Goal: Task Accomplishment & Management: Manage account settings

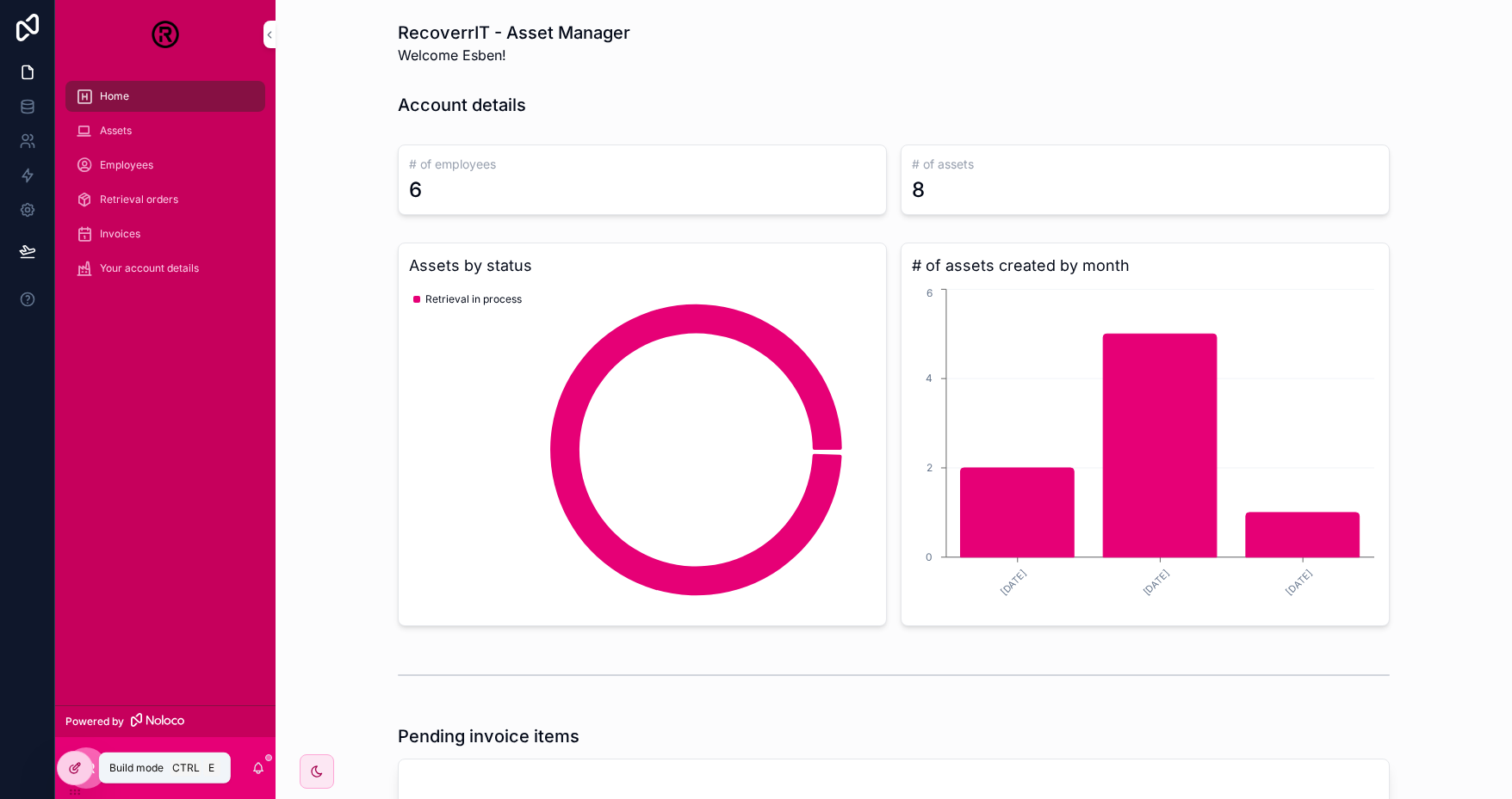
click at [74, 767] on icon at bounding box center [74, 767] width 14 height 14
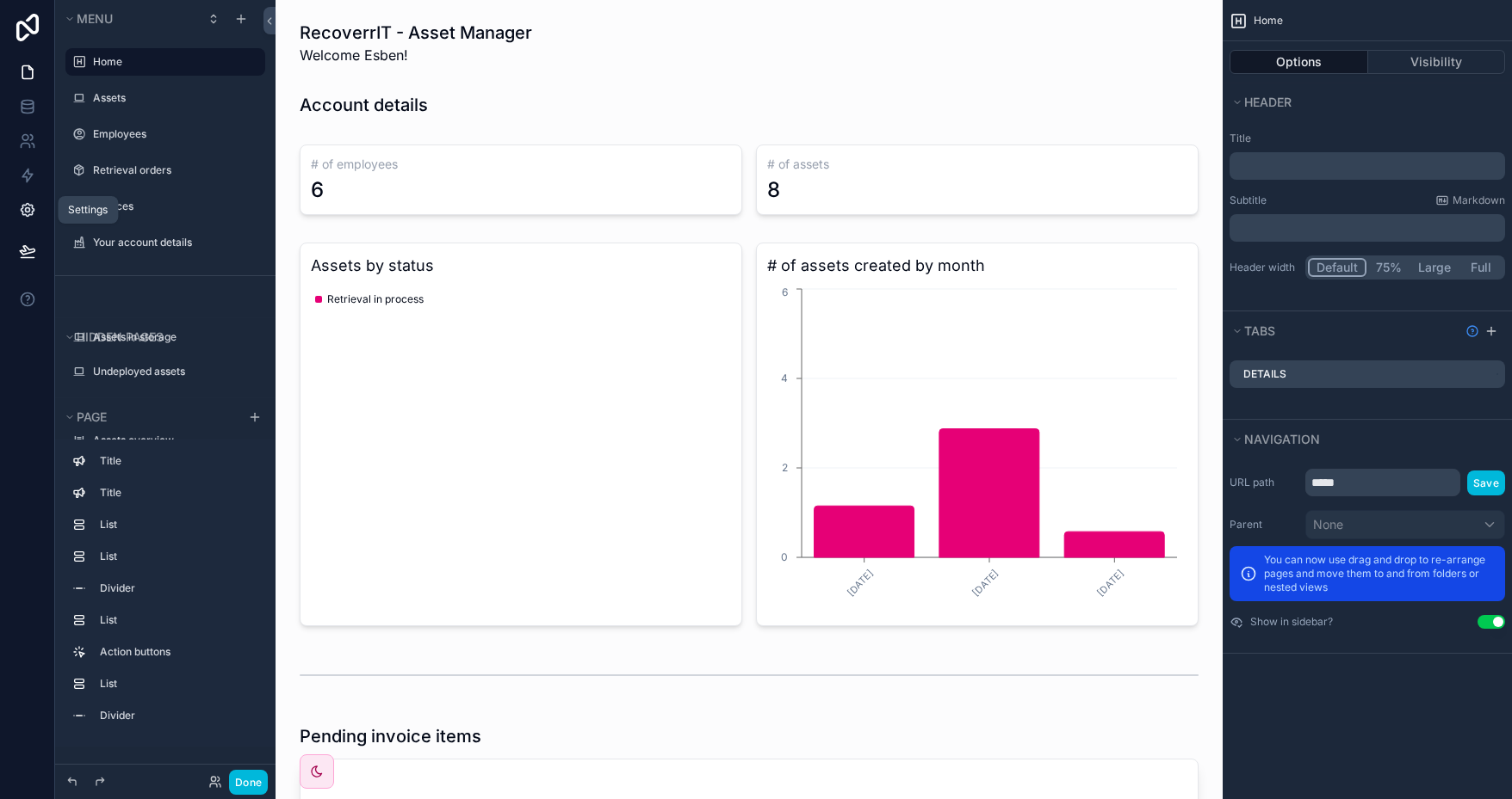
click at [33, 206] on icon at bounding box center [27, 209] width 17 height 17
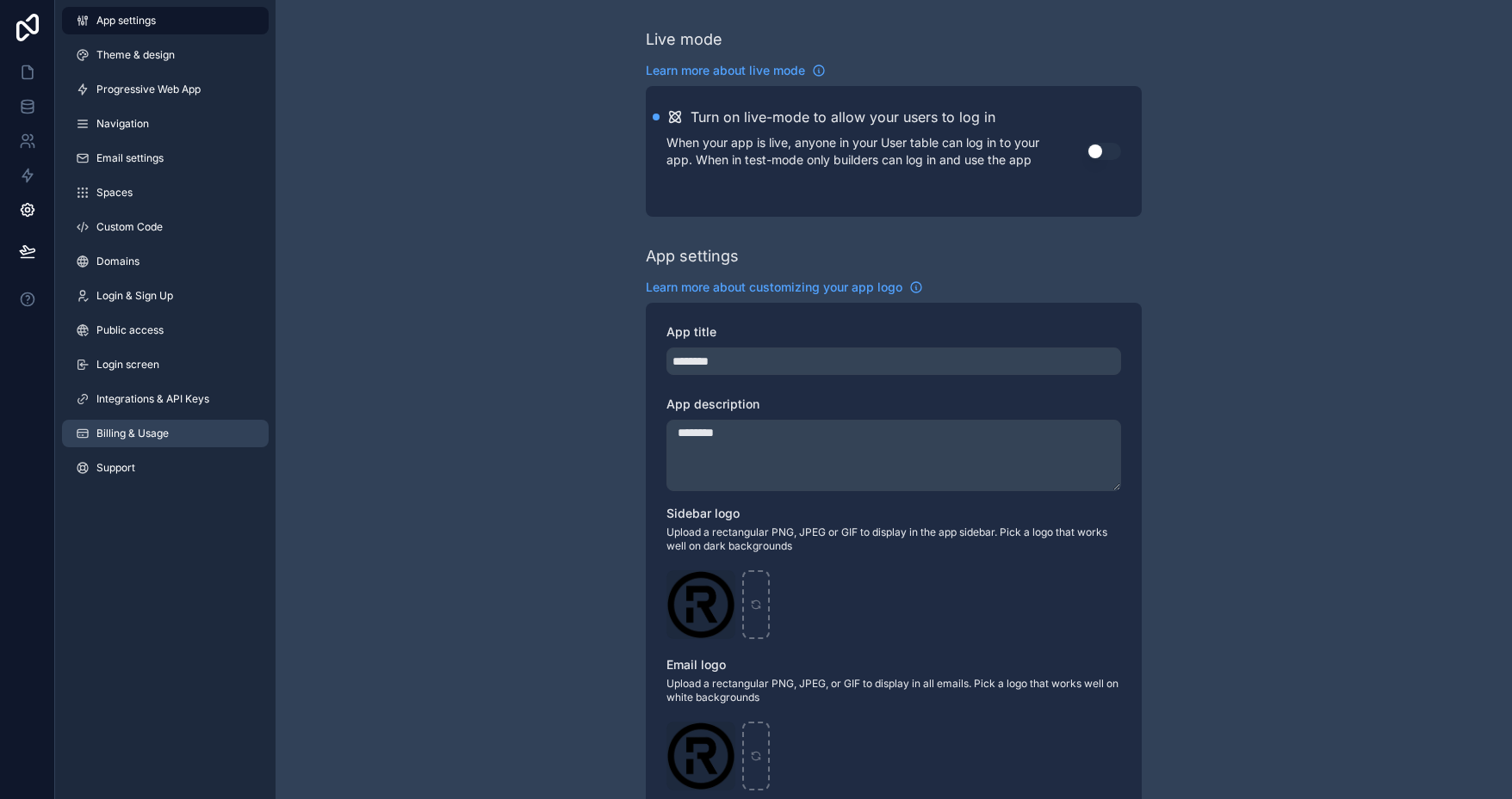
click at [145, 442] on link "Billing & Usage" at bounding box center [165, 433] width 206 height 27
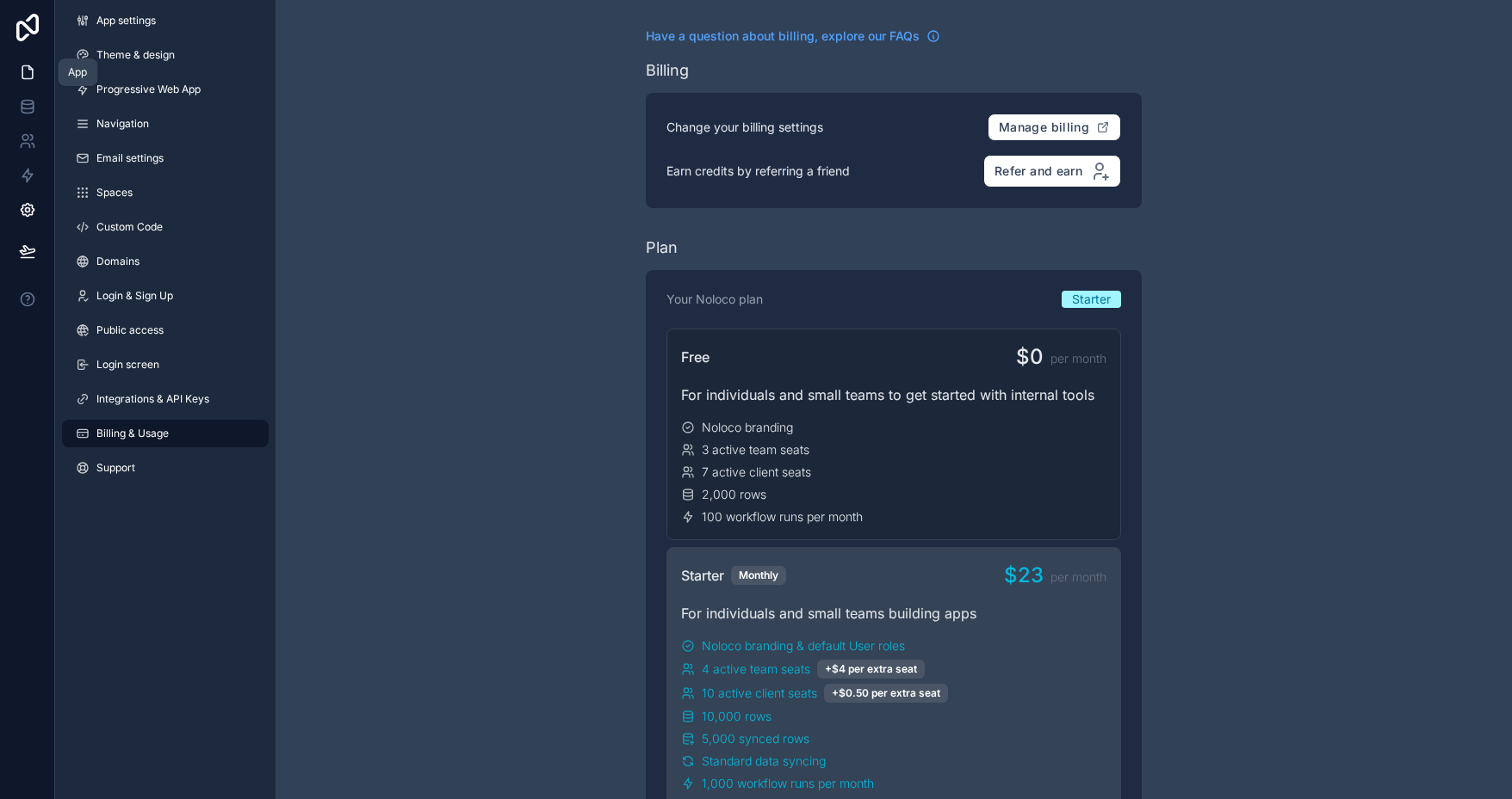
click at [34, 77] on icon at bounding box center [27, 71] width 17 height 17
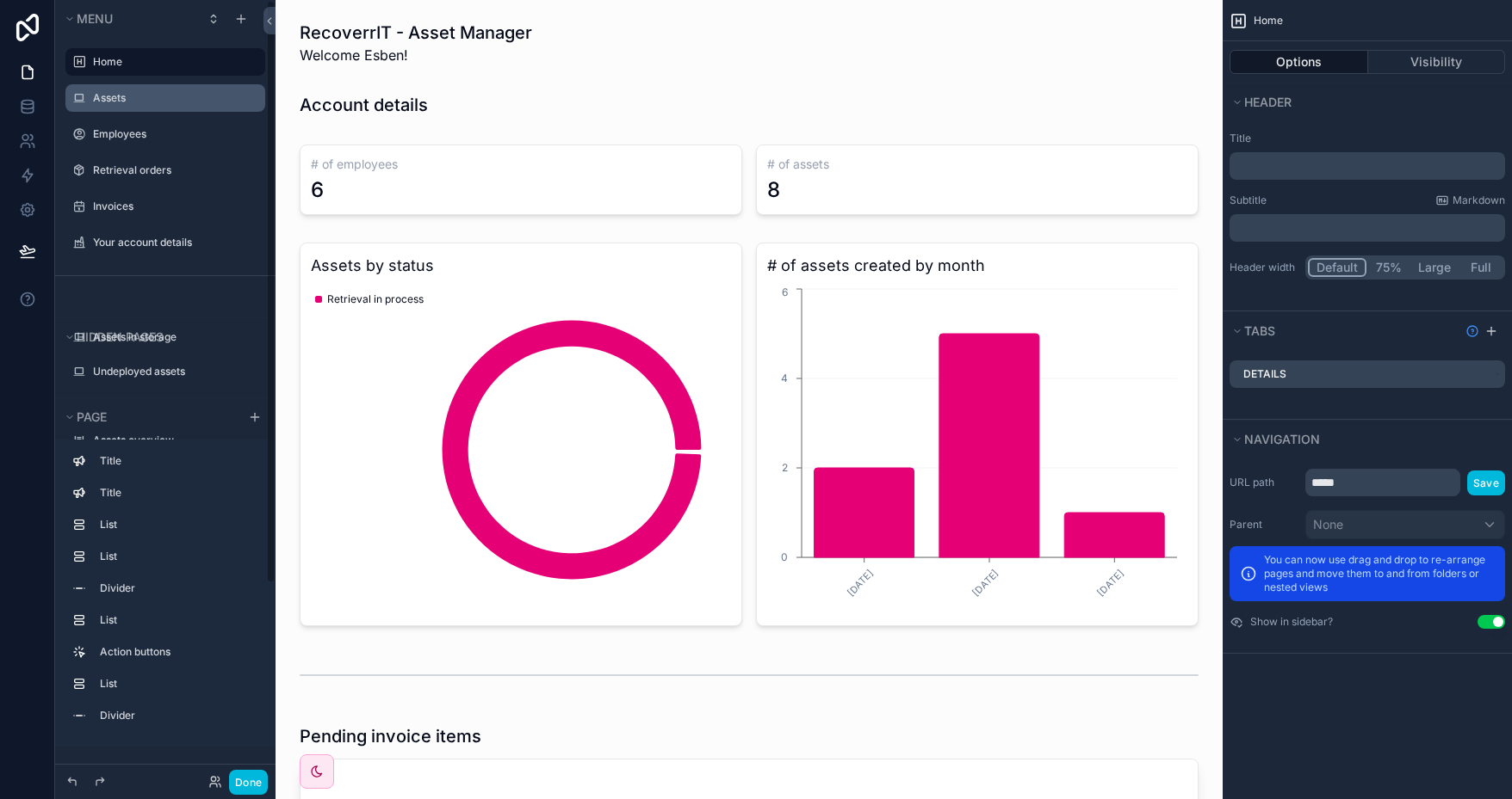
click at [129, 97] on label "Assets" at bounding box center [174, 98] width 162 height 14
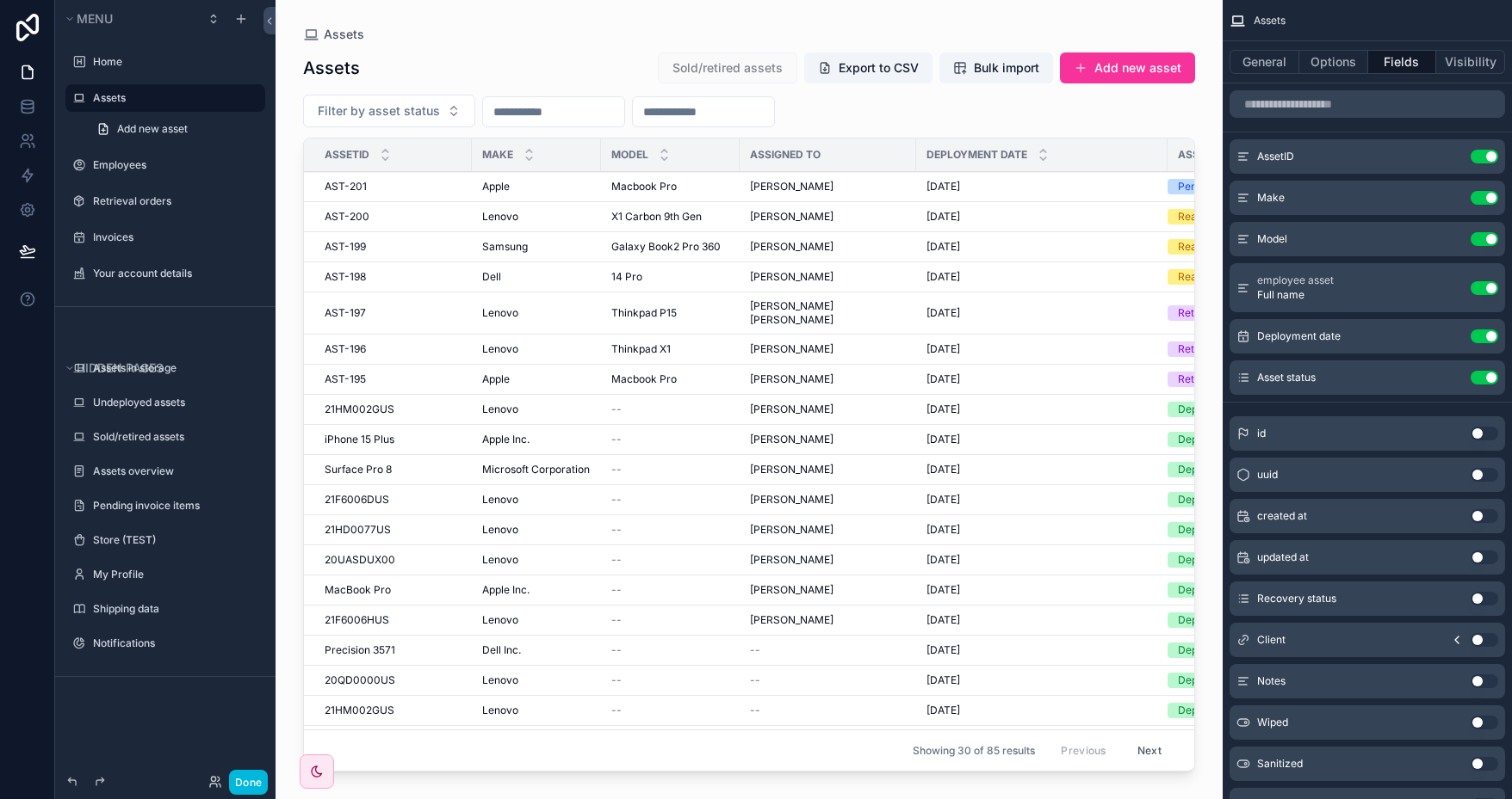
click at [997, 33] on div "scrollable content" at bounding box center [749, 389] width 947 height 778
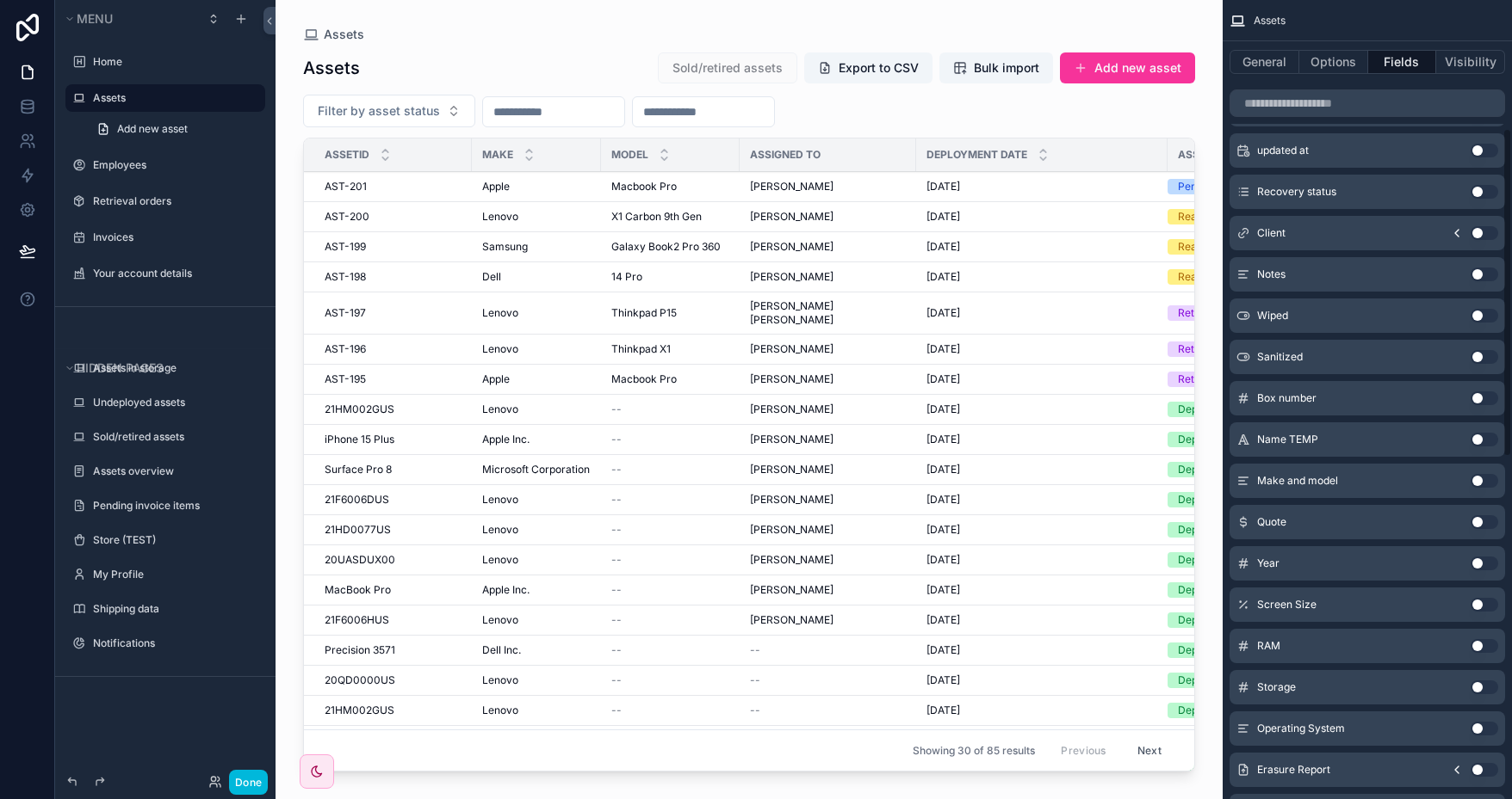
scroll to position [283, 0]
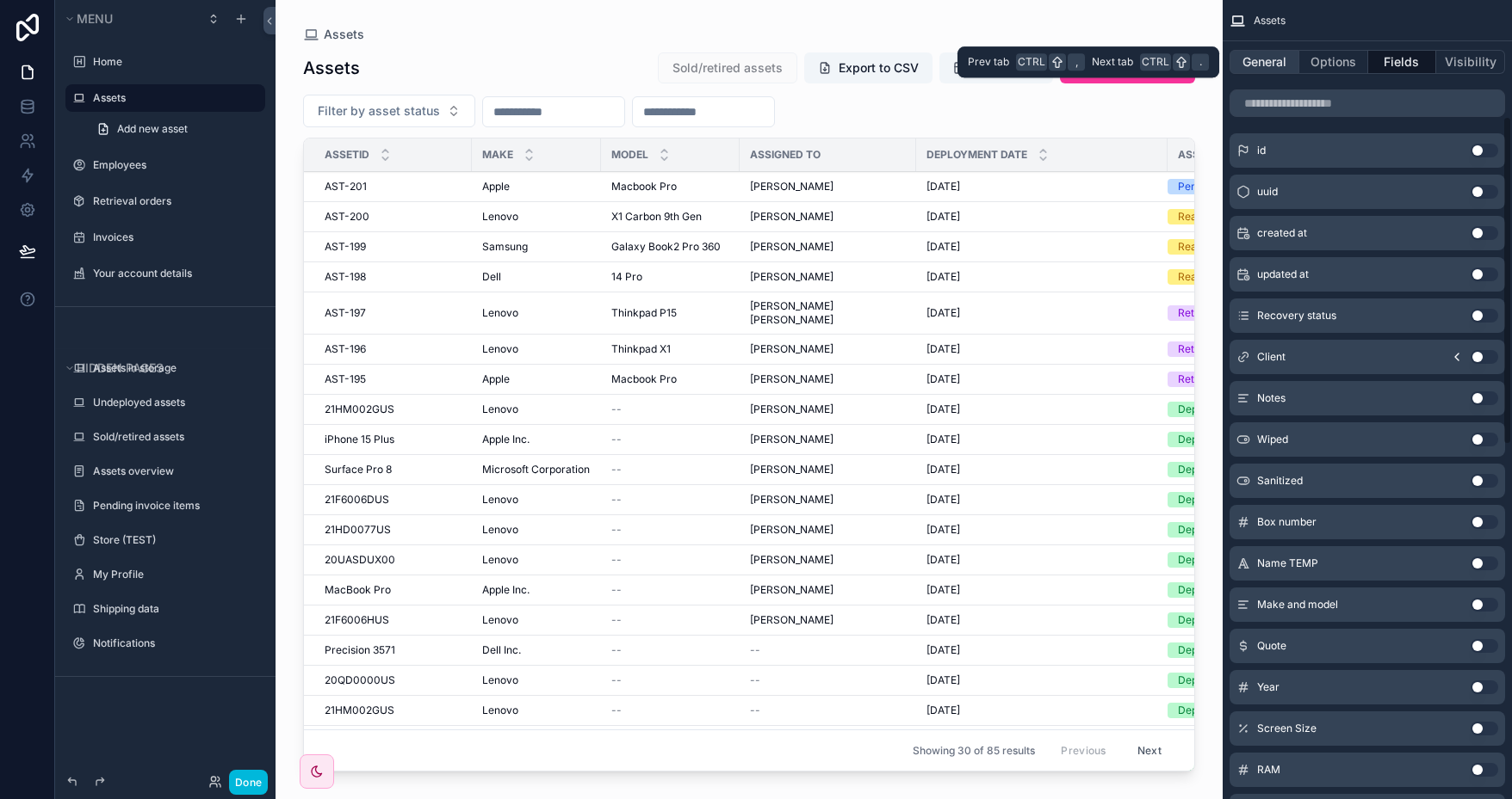
click at [1267, 62] on button "General" at bounding box center [1264, 62] width 70 height 24
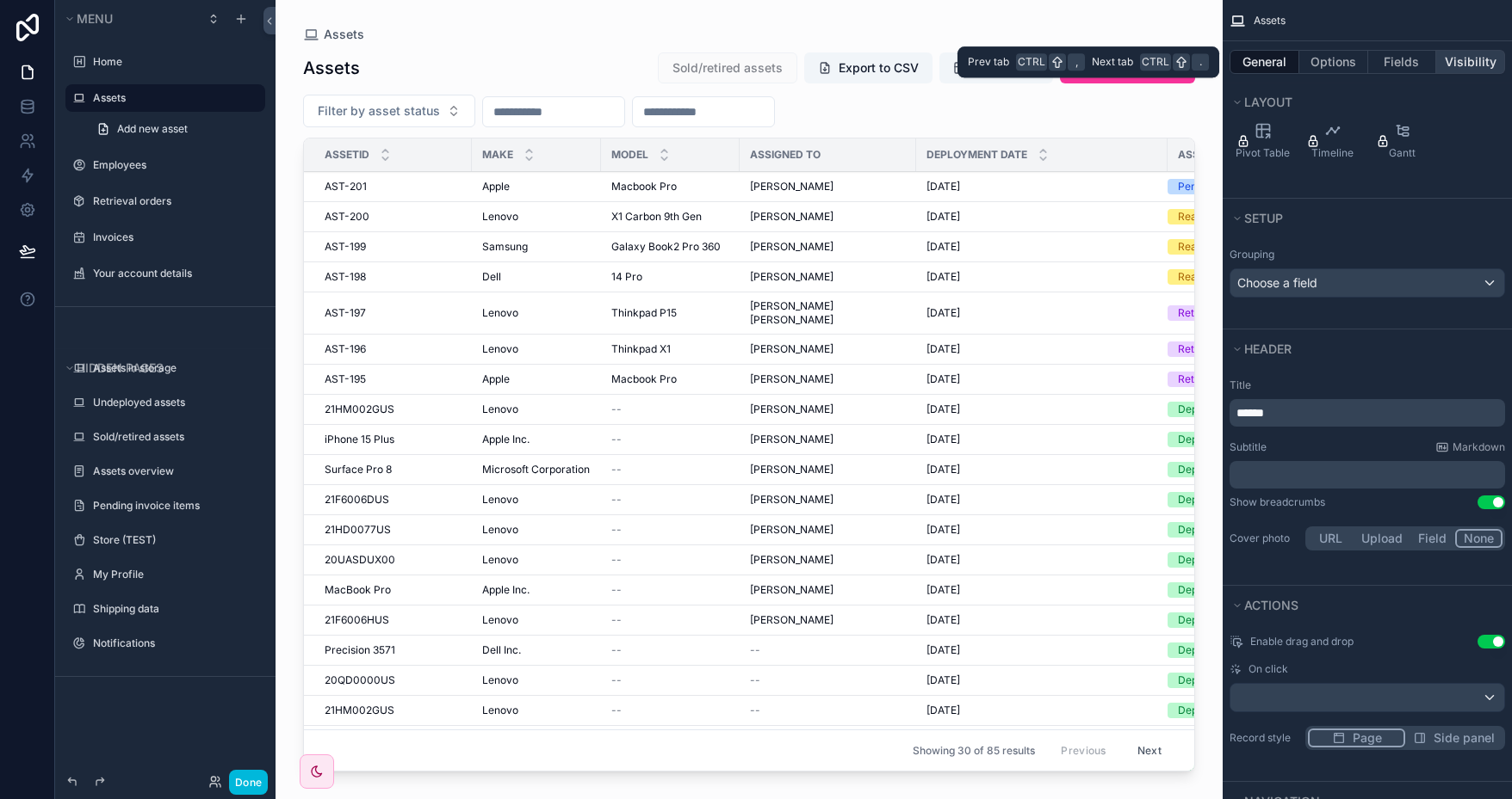
click at [1462, 62] on button "Visibility" at bounding box center [1470, 62] width 69 height 24
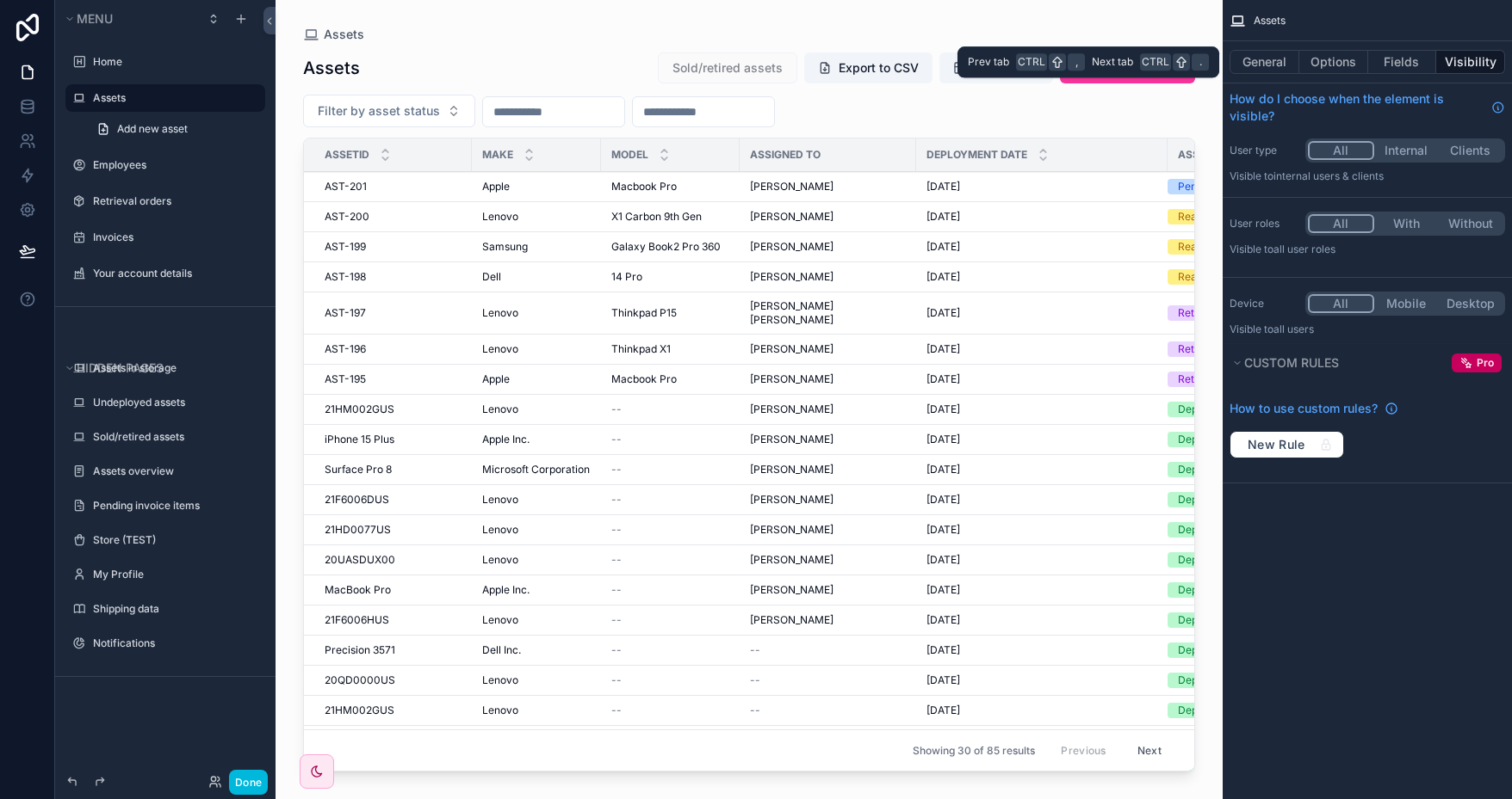
scroll to position [0, 0]
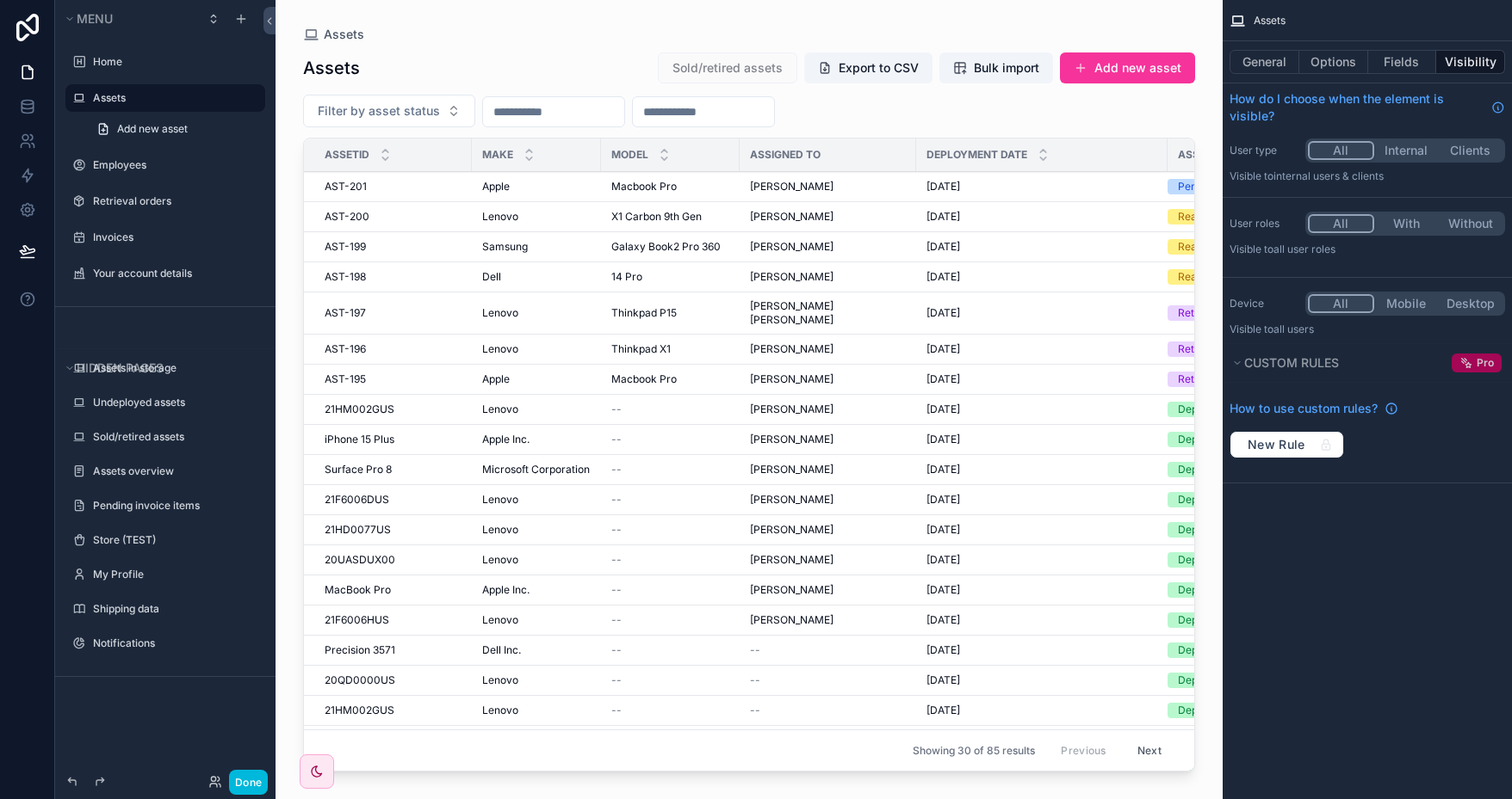
click at [1488, 359] on span "Pro" at bounding box center [1485, 363] width 17 height 14
click at [33, 214] on icon at bounding box center [27, 209] width 17 height 17
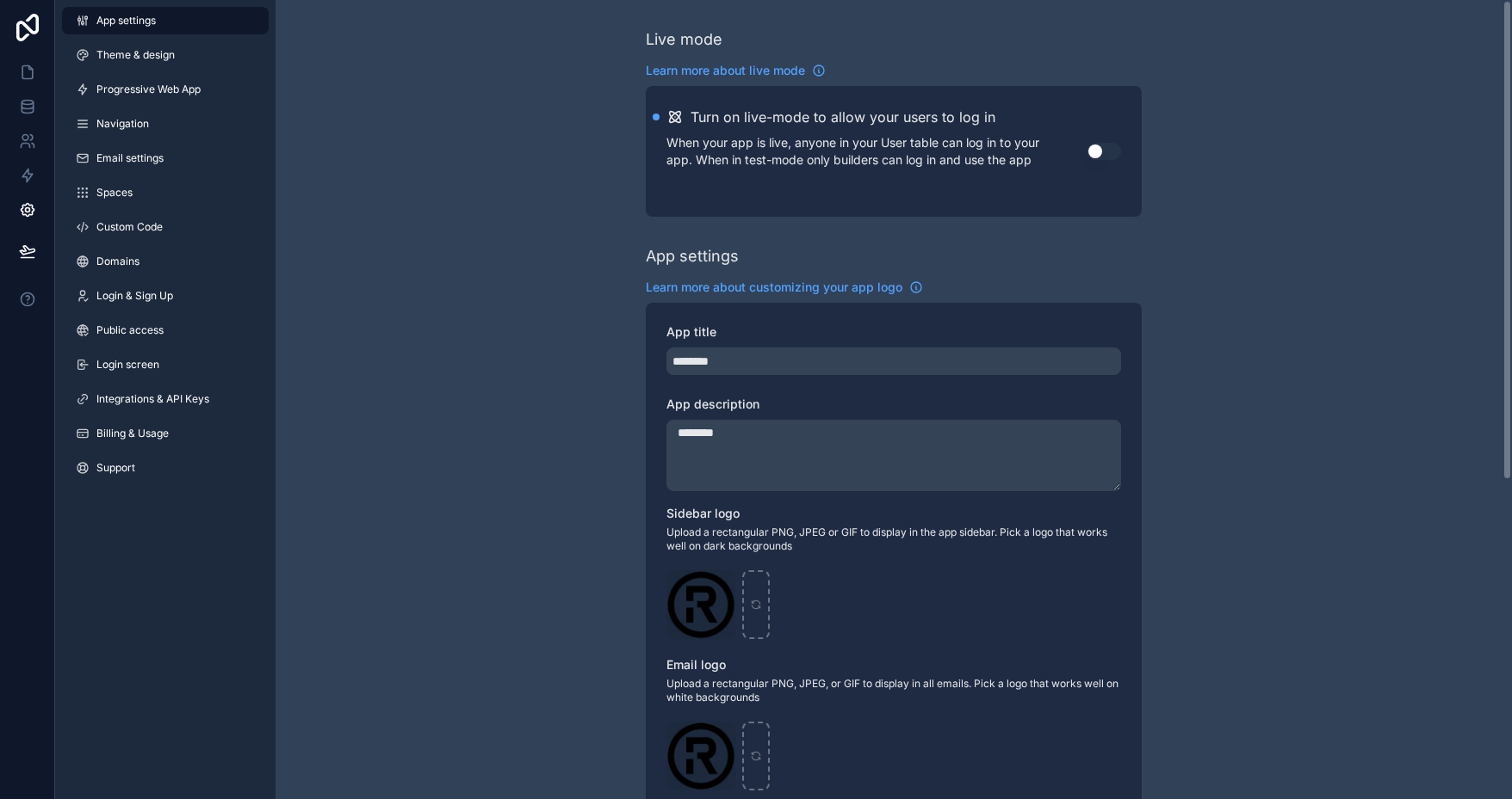
click at [565, 181] on div "Live mode Learn more about live mode Turn on live-mode to allow your users to l…" at bounding box center [893, 665] width 1236 height 1331
click at [24, 211] on icon at bounding box center [27, 209] width 17 height 17
click at [33, 213] on icon at bounding box center [27, 209] width 17 height 17
click at [151, 443] on link "Billing & Usage" at bounding box center [165, 433] width 206 height 27
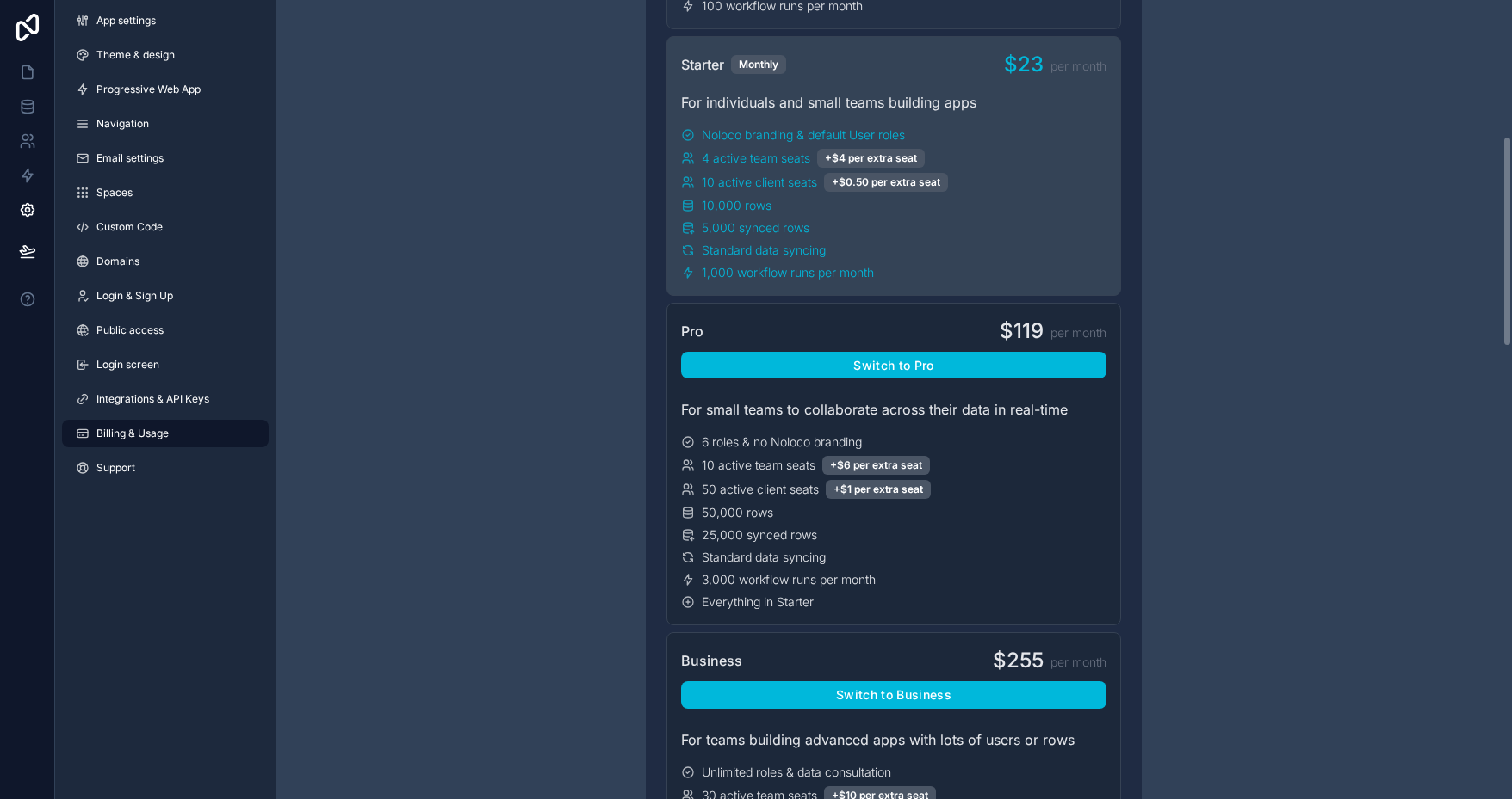
scroll to position [516, 0]
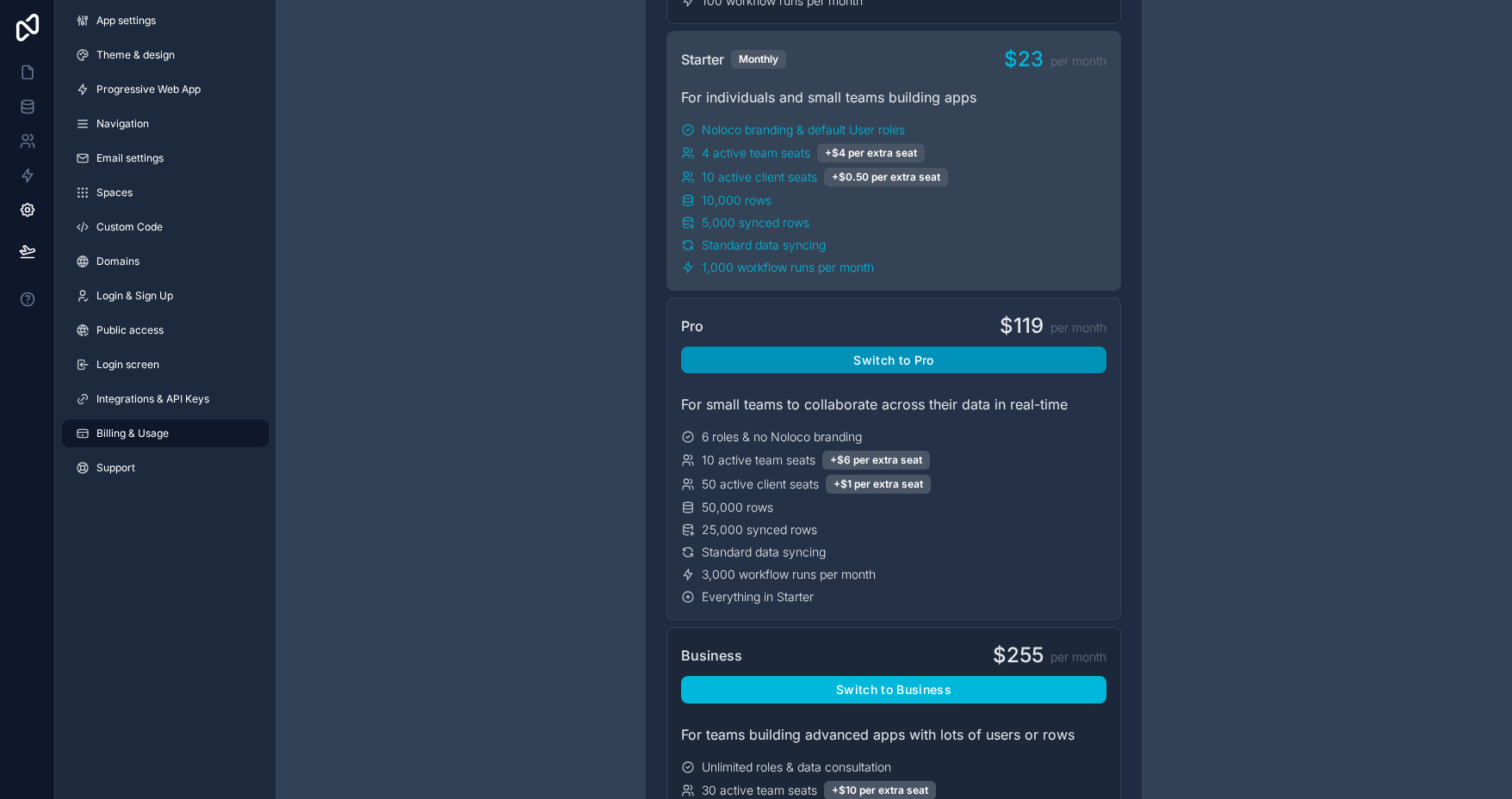
click at [919, 360] on button "Switch to Pro" at bounding box center [894, 360] width 426 height 27
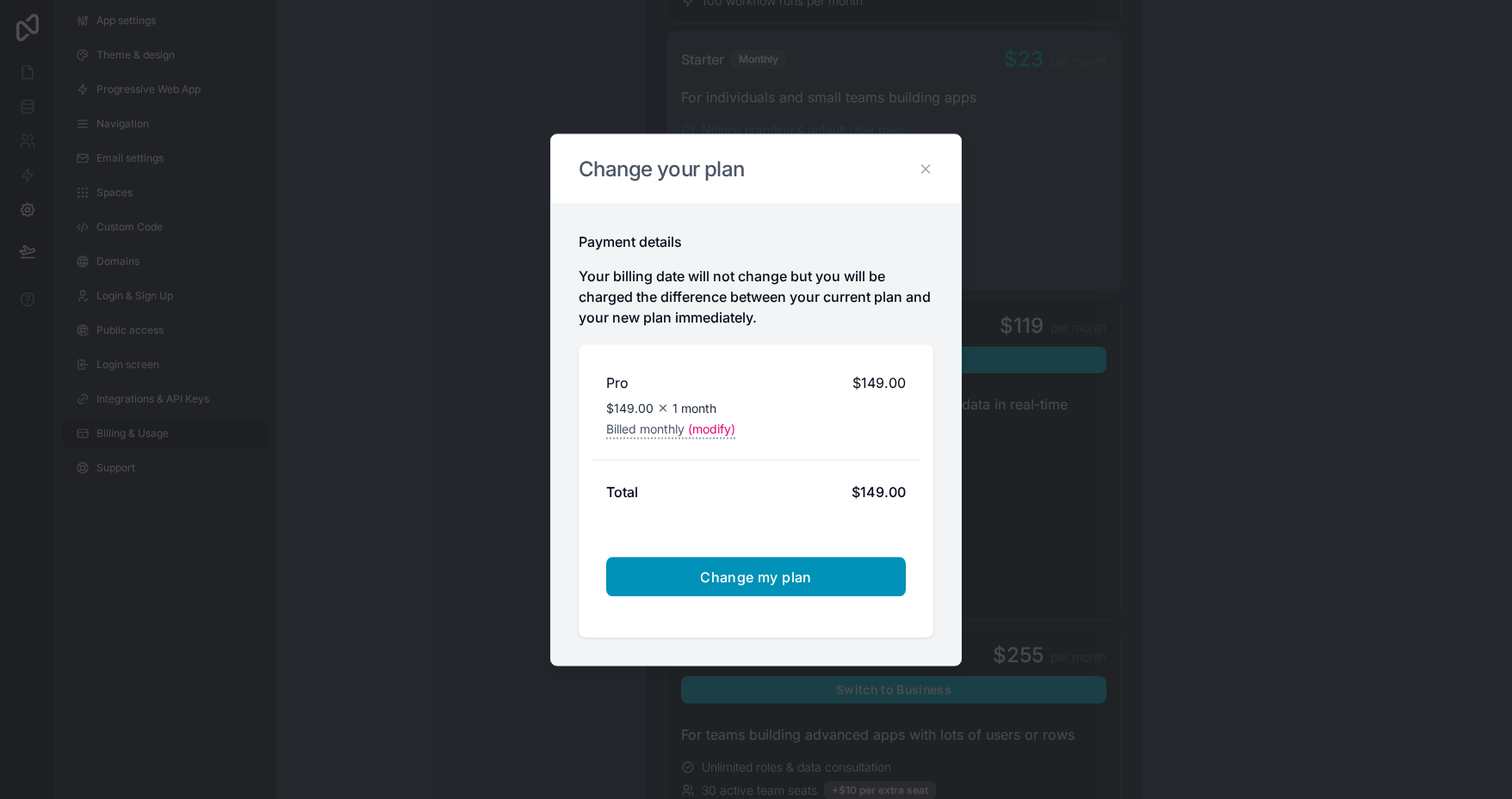
click at [782, 579] on span "Change my plan" at bounding box center [756, 576] width 112 height 17
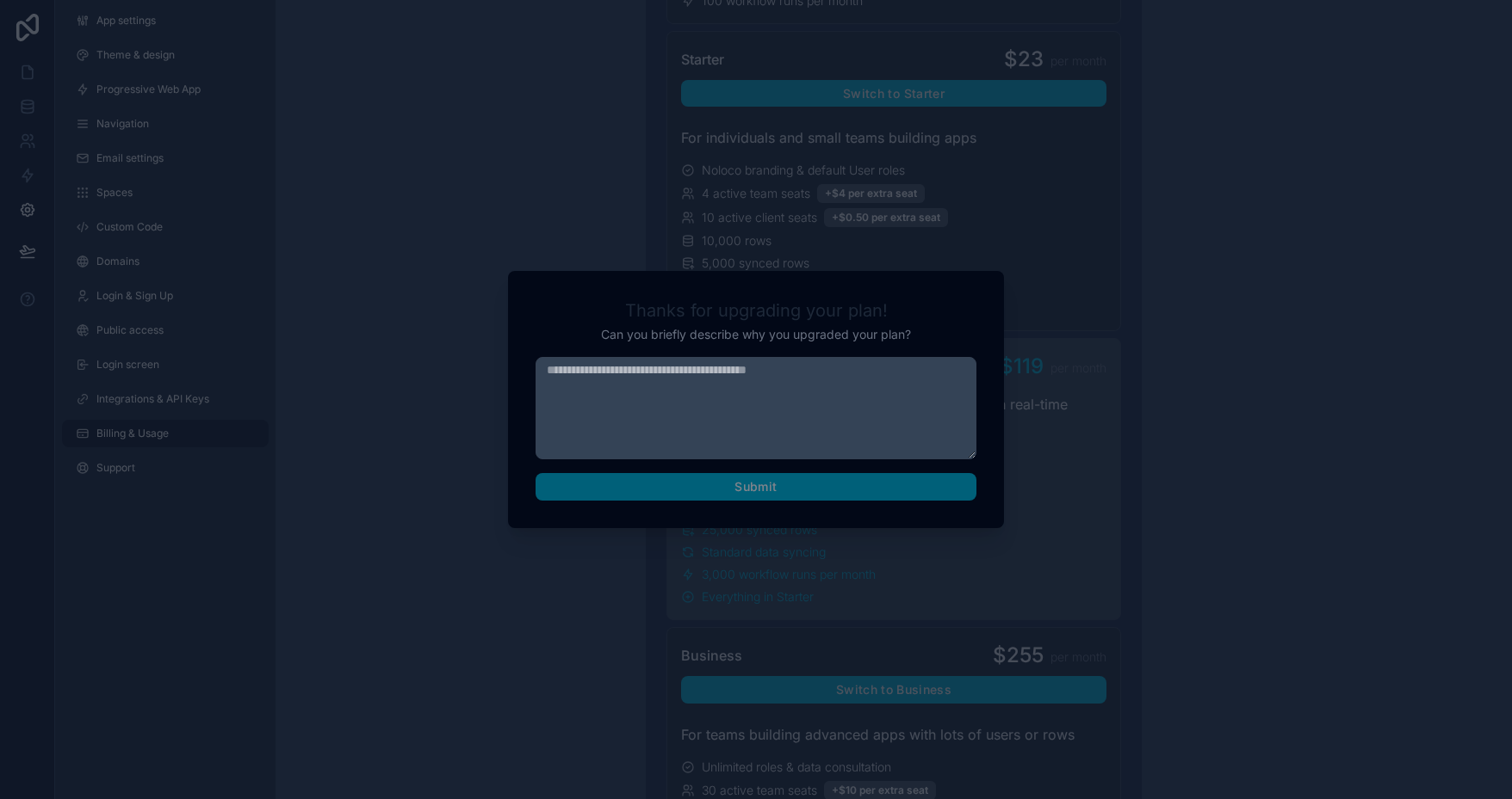
click at [761, 390] on textarea at bounding box center [755, 408] width 441 height 102
click at [692, 395] on textarea at bounding box center [755, 408] width 441 height 102
click at [668, 389] on textarea at bounding box center [755, 408] width 441 height 102
click at [754, 409] on textarea at bounding box center [755, 408] width 441 height 102
type textarea "**********"
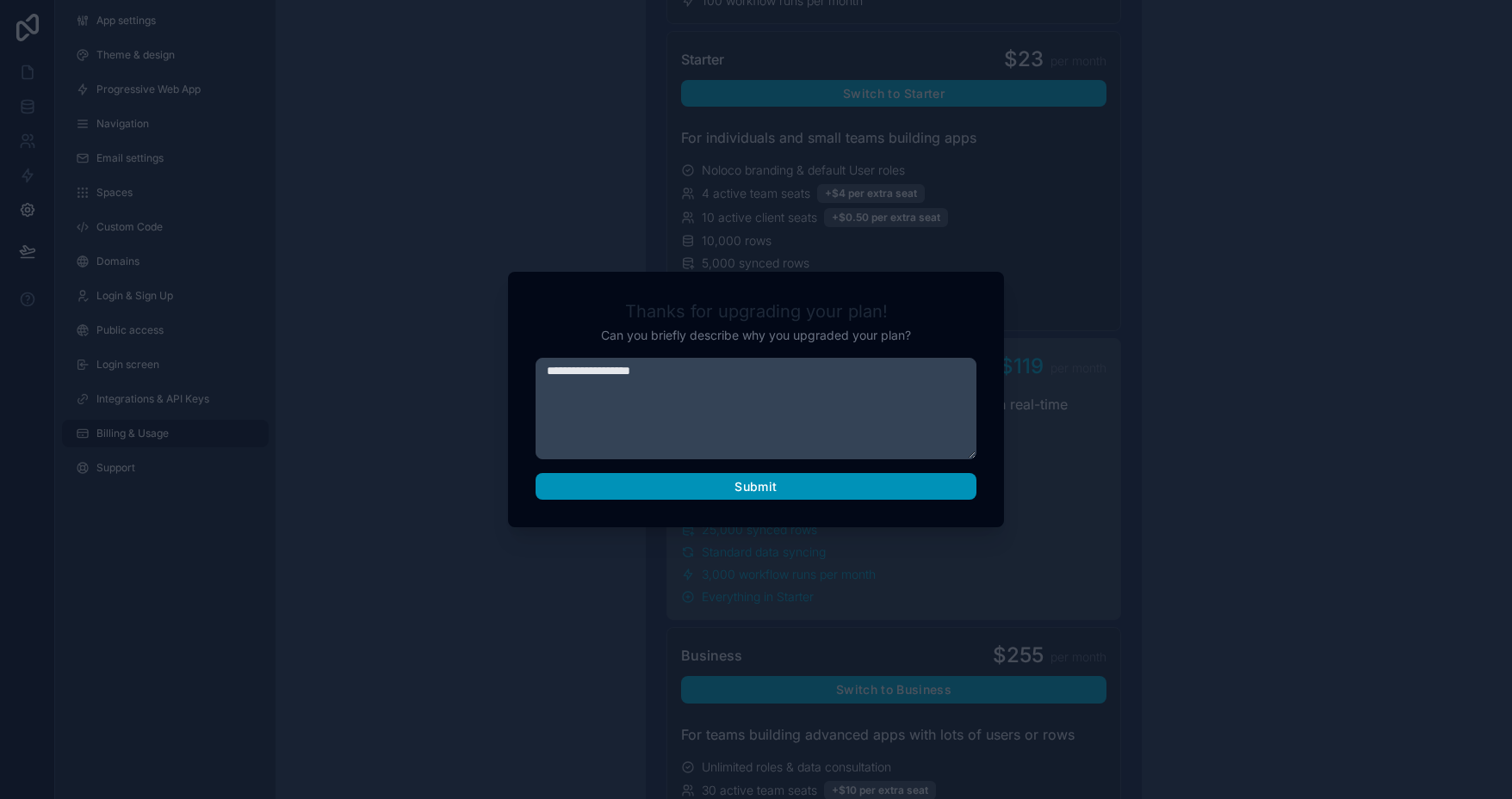
click at [796, 496] on button "Submit" at bounding box center [755, 487] width 441 height 27
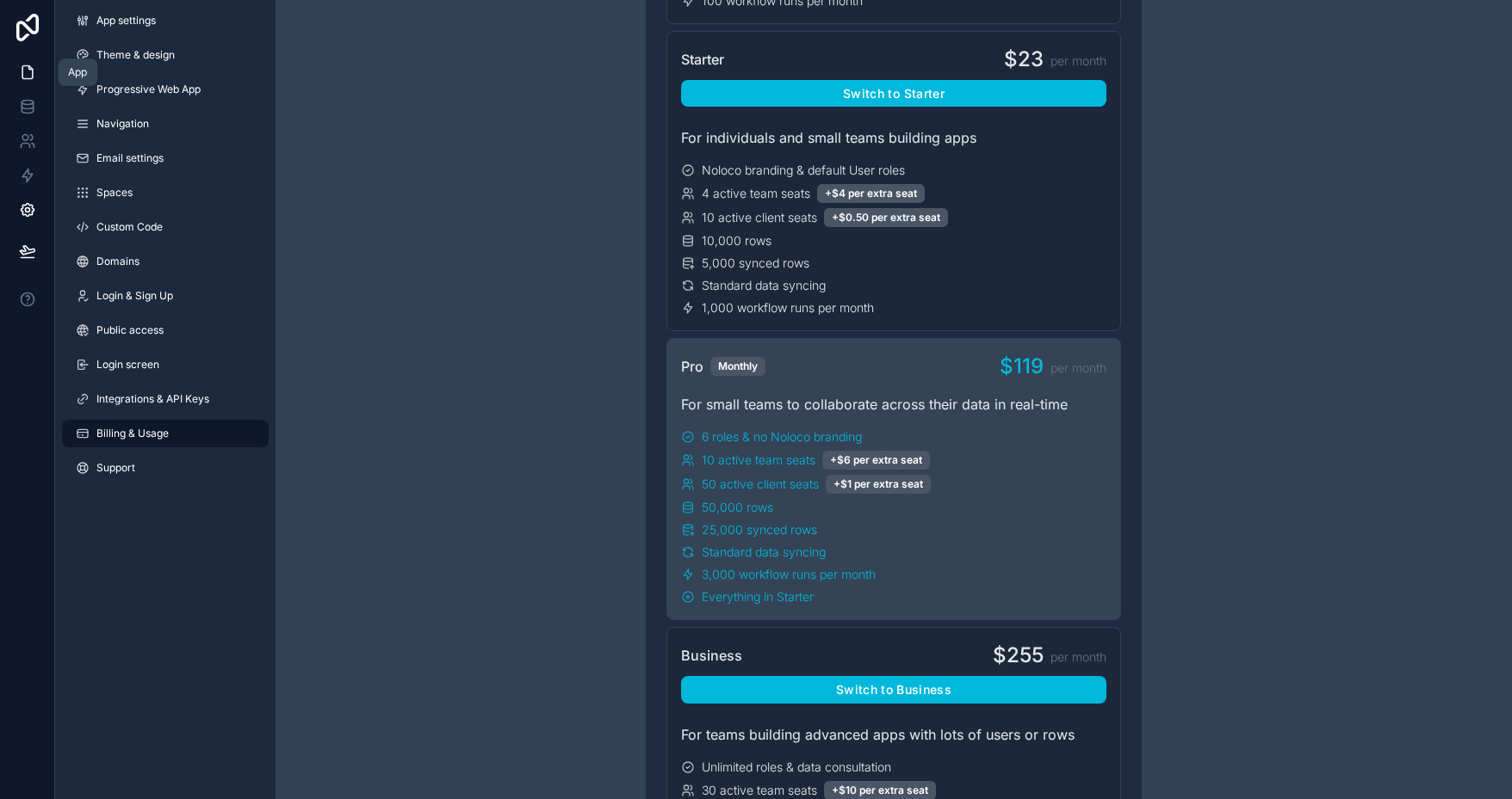
click at [37, 71] on link at bounding box center [27, 72] width 54 height 34
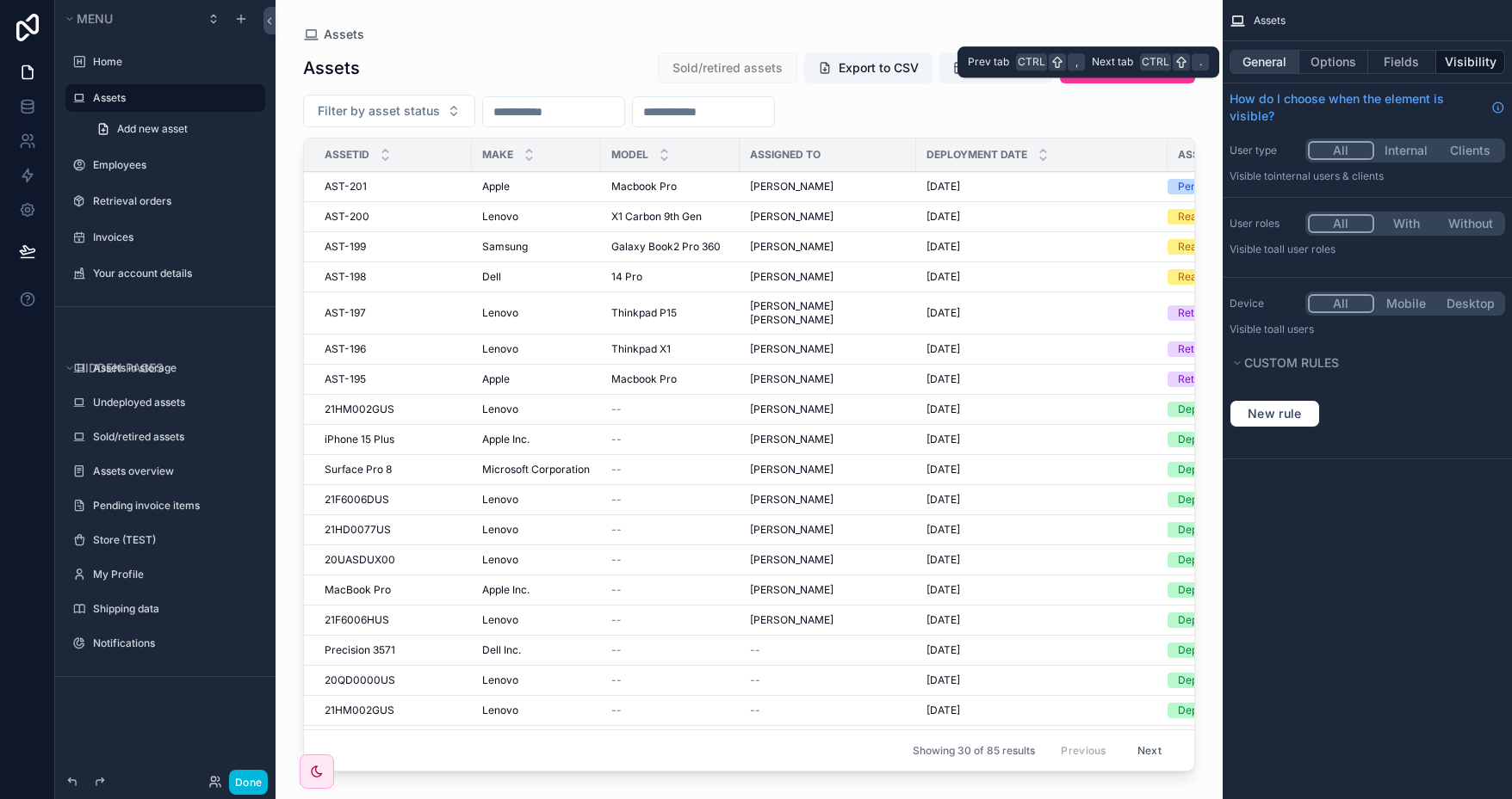
click at [1268, 62] on button "General" at bounding box center [1264, 62] width 70 height 24
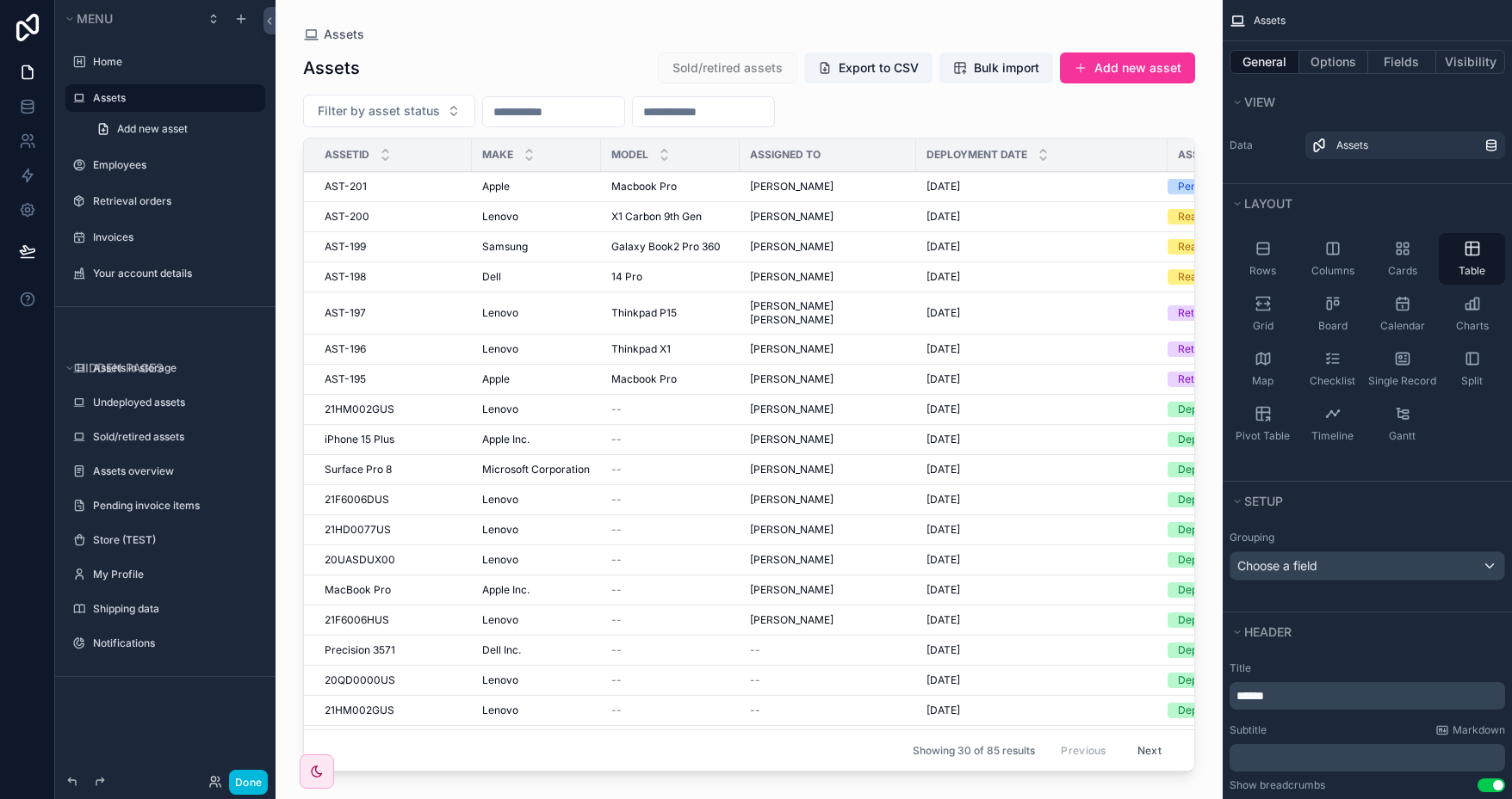
click at [360, 189] on span "AST-201" at bounding box center [345, 186] width 43 height 14
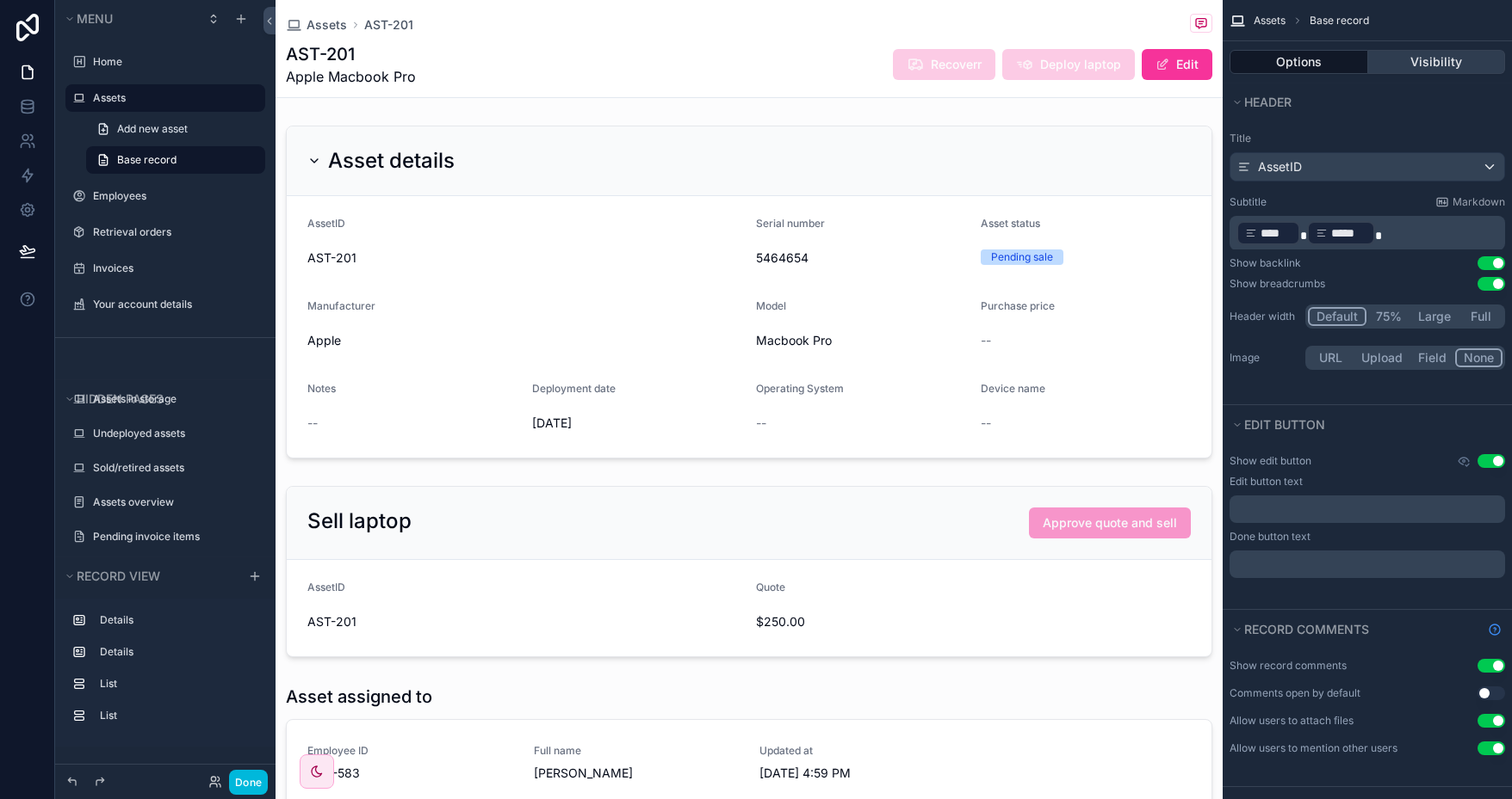
click at [1440, 70] on button "Visibility" at bounding box center [1437, 62] width 138 height 24
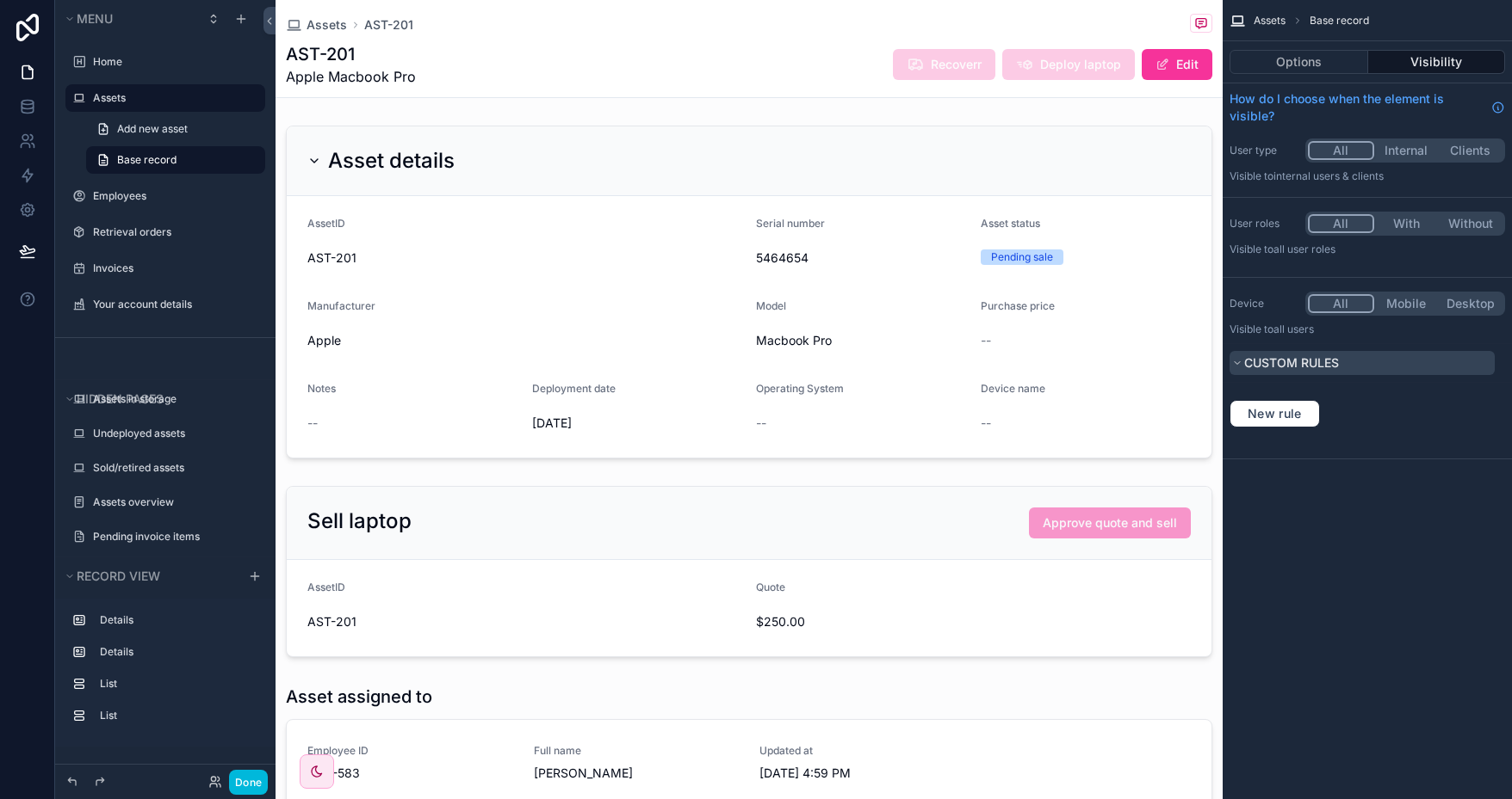
click at [1280, 367] on span "Custom rules" at bounding box center [1291, 363] width 95 height 14
click at [1283, 62] on button "Options" at bounding box center [1298, 62] width 139 height 24
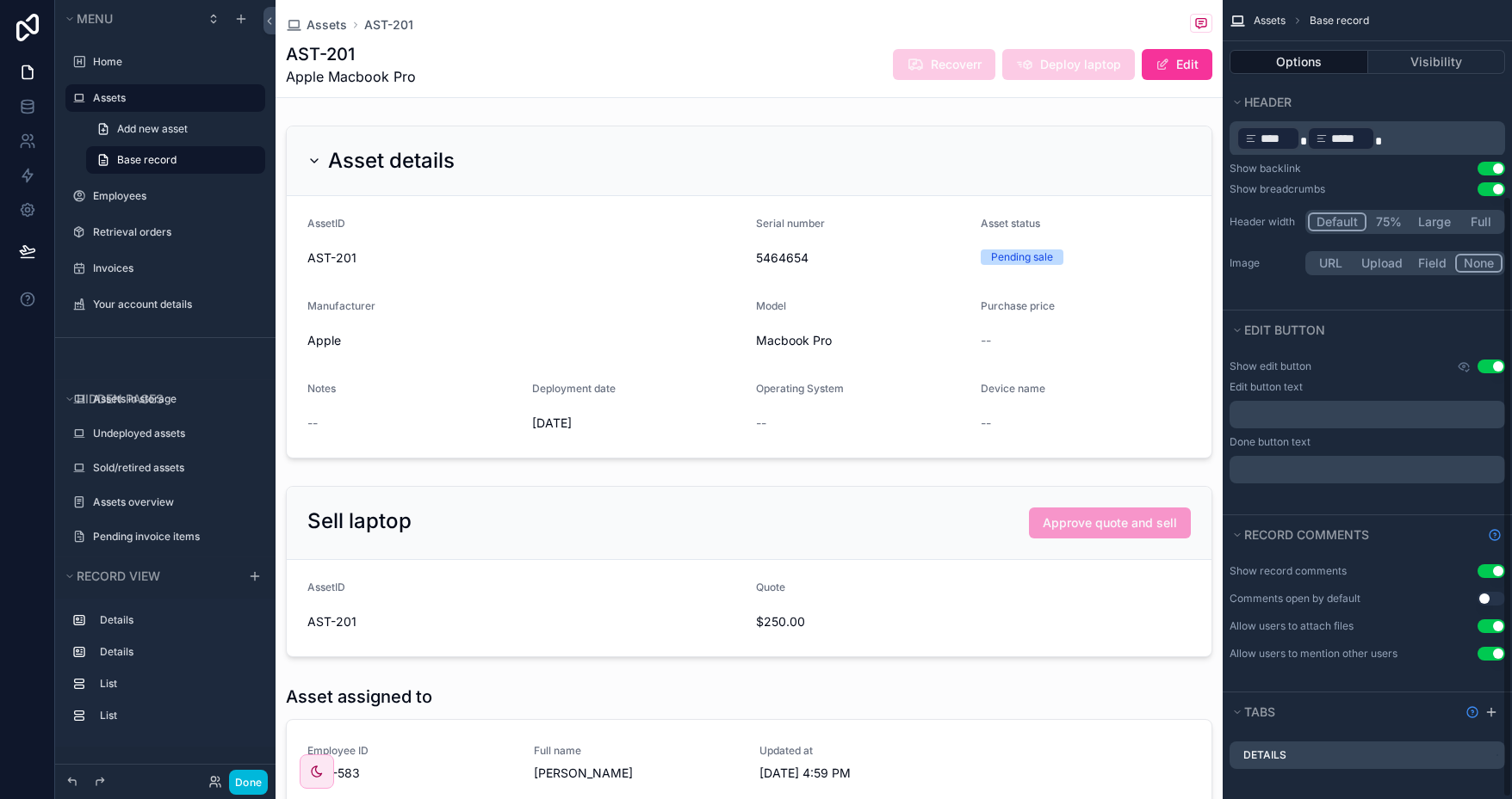
scroll to position [262, 0]
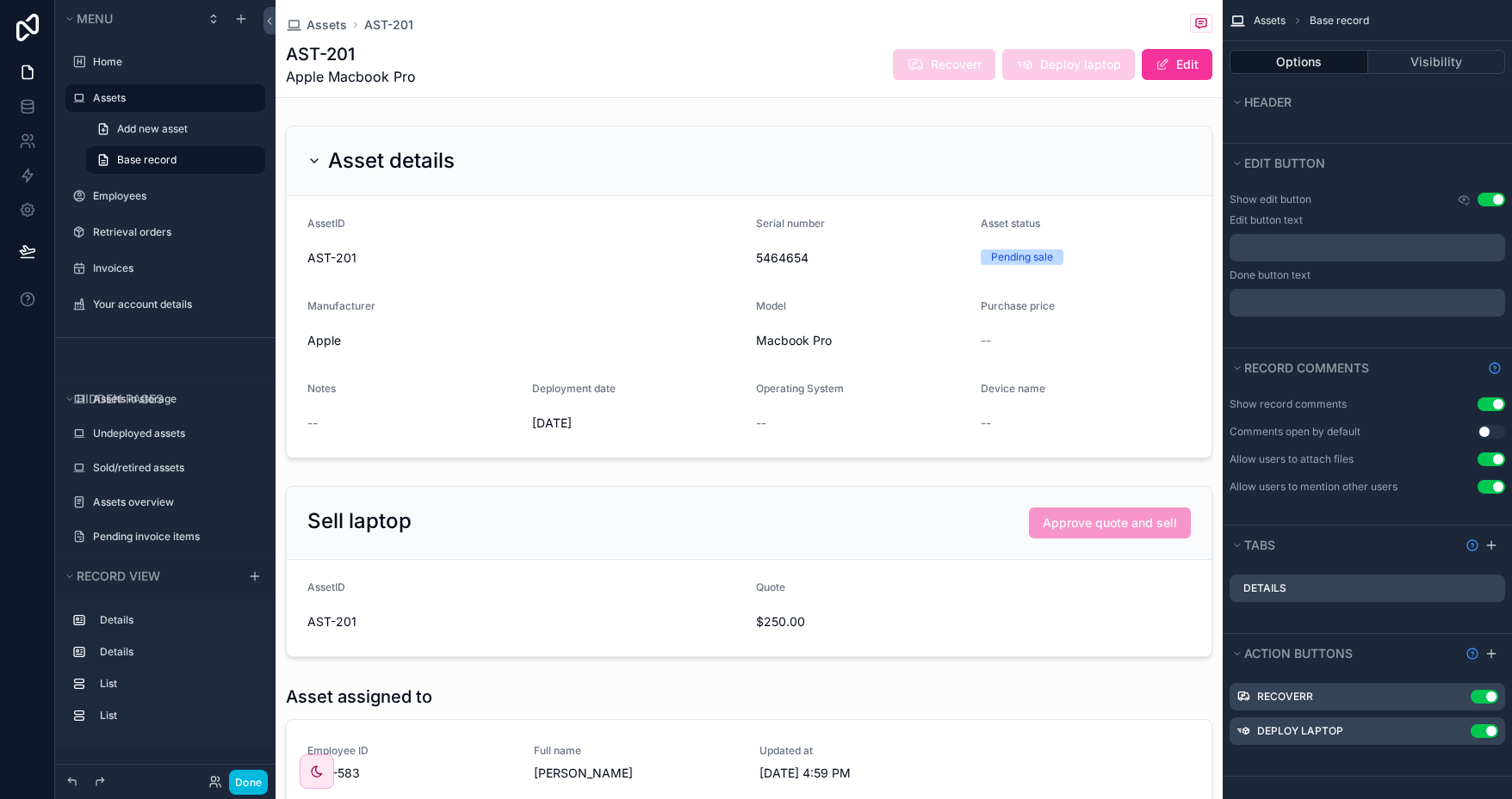
click at [0, 0] on icon "scrollable content" at bounding box center [0, 0] width 0 height 0
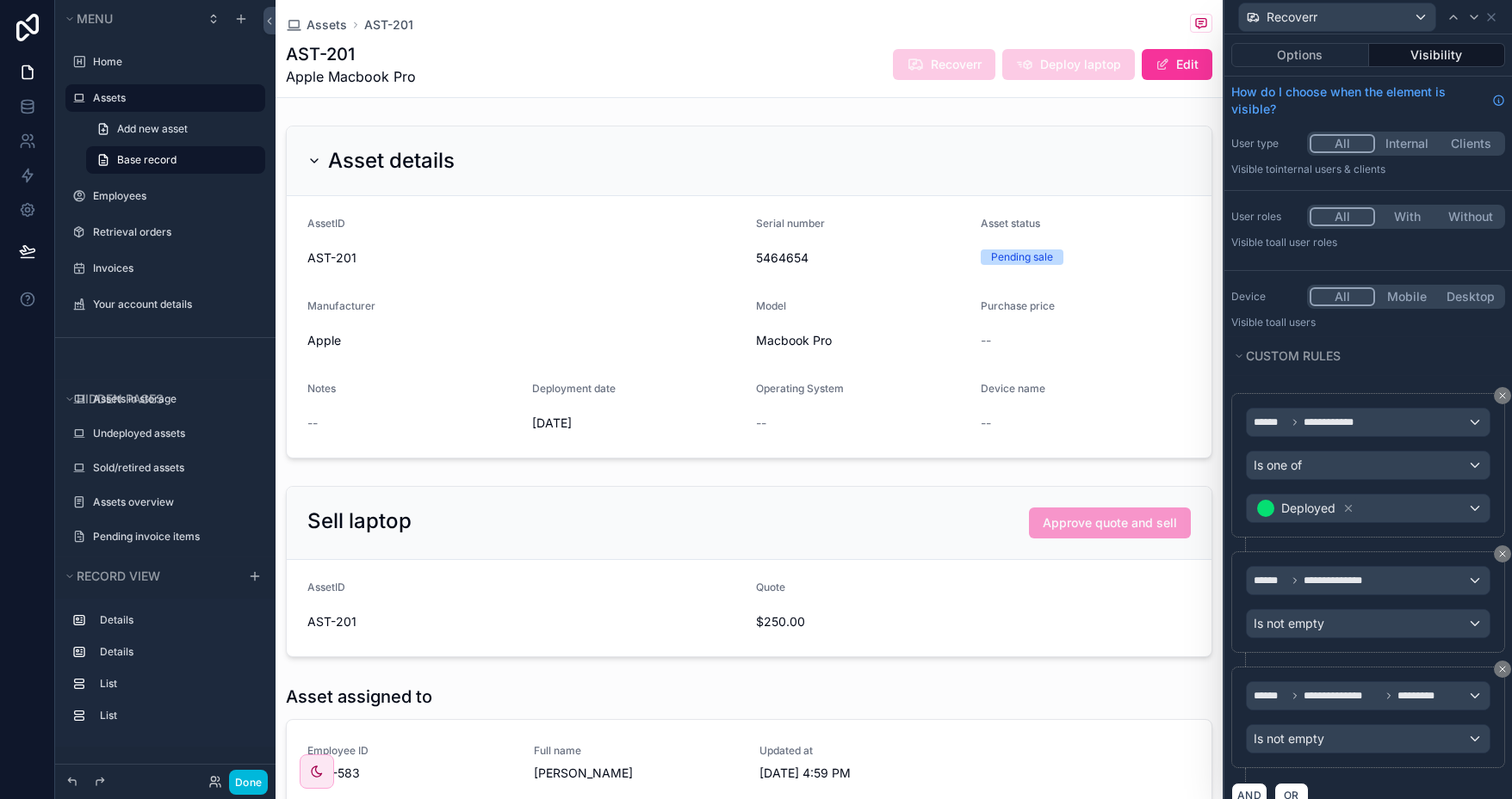
click at [1416, 56] on button "Visibility" at bounding box center [1437, 55] width 137 height 24
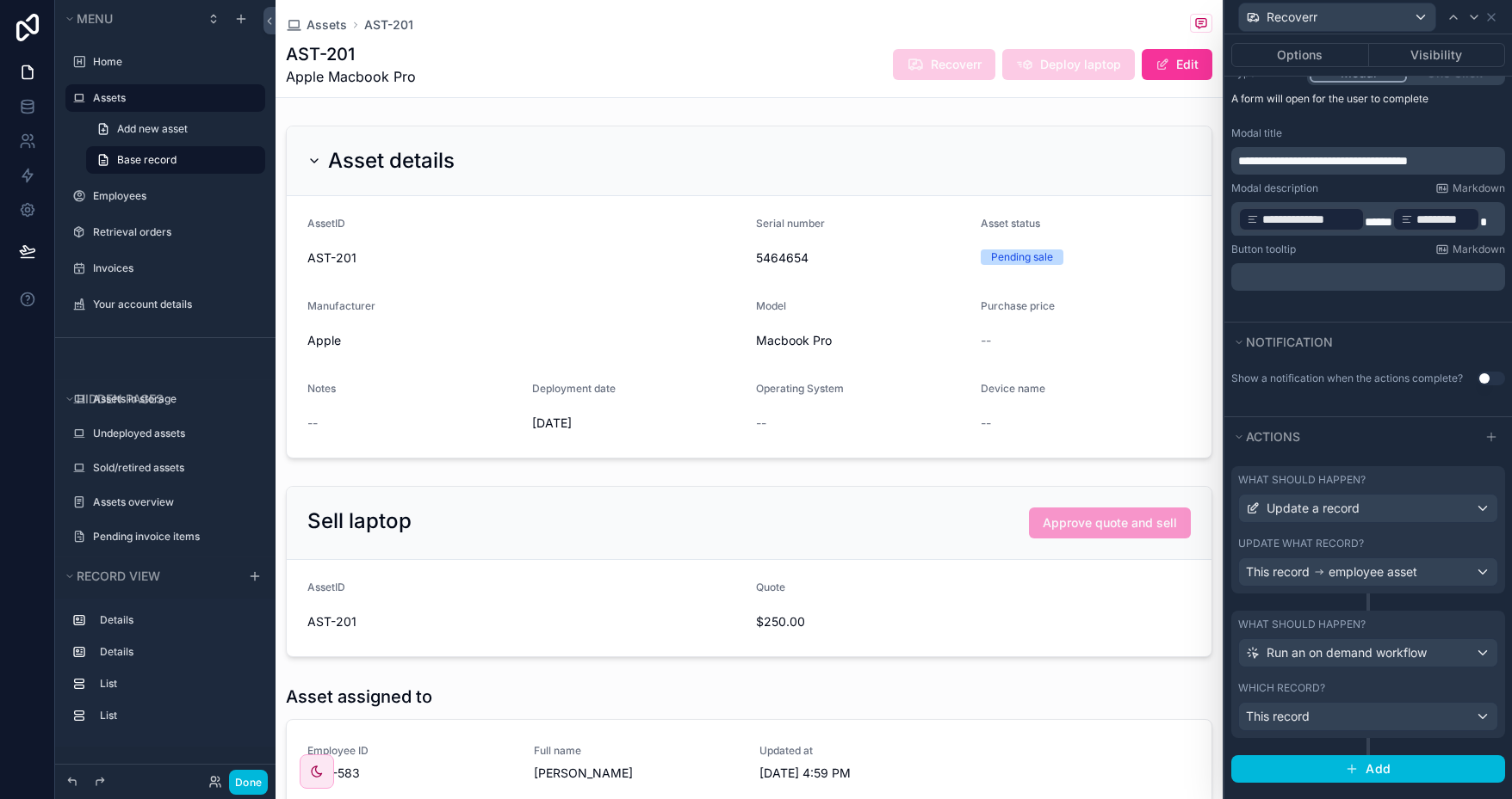
scroll to position [0, 0]
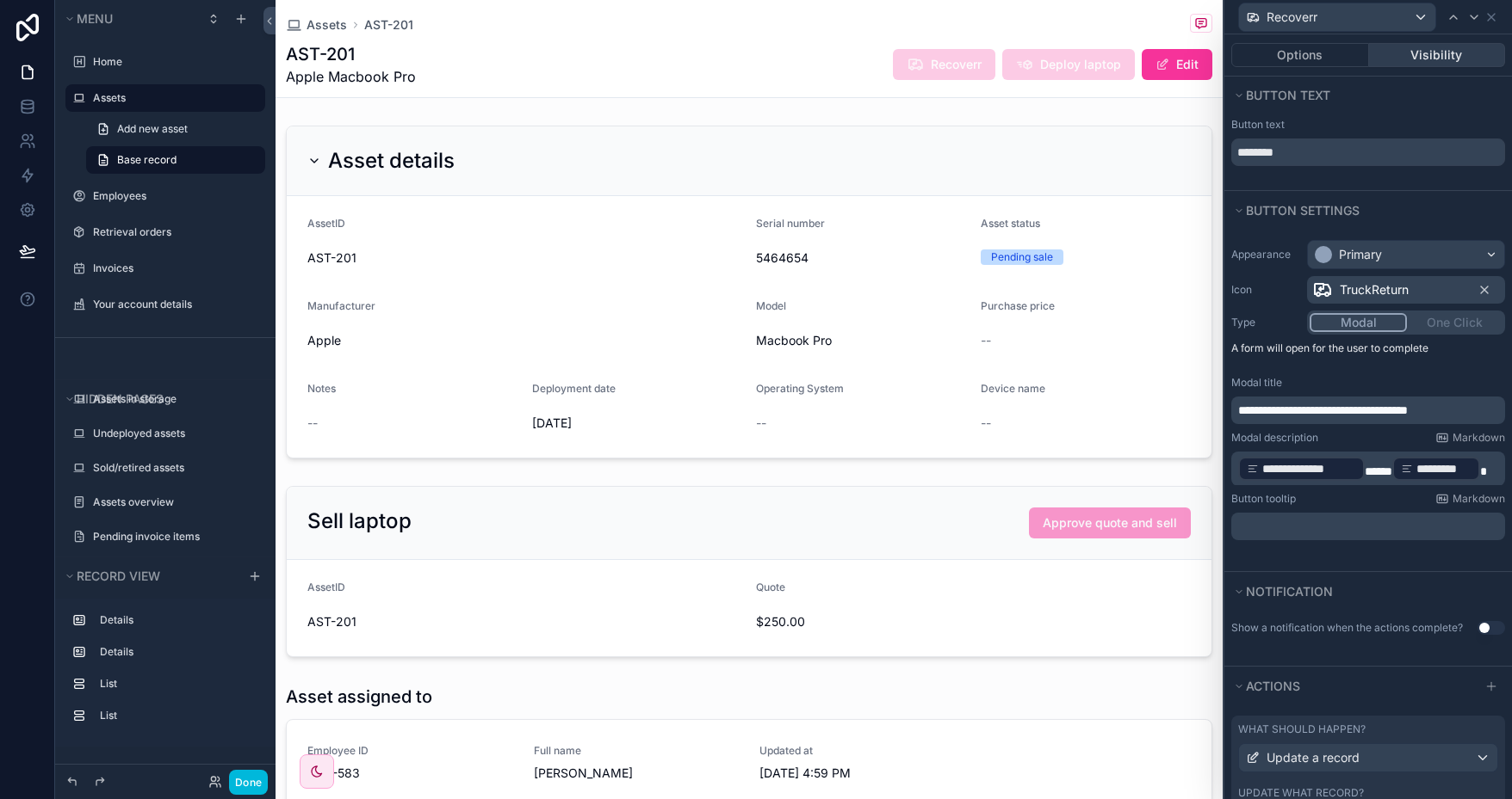
click at [1447, 58] on button "Visibility" at bounding box center [1437, 55] width 137 height 24
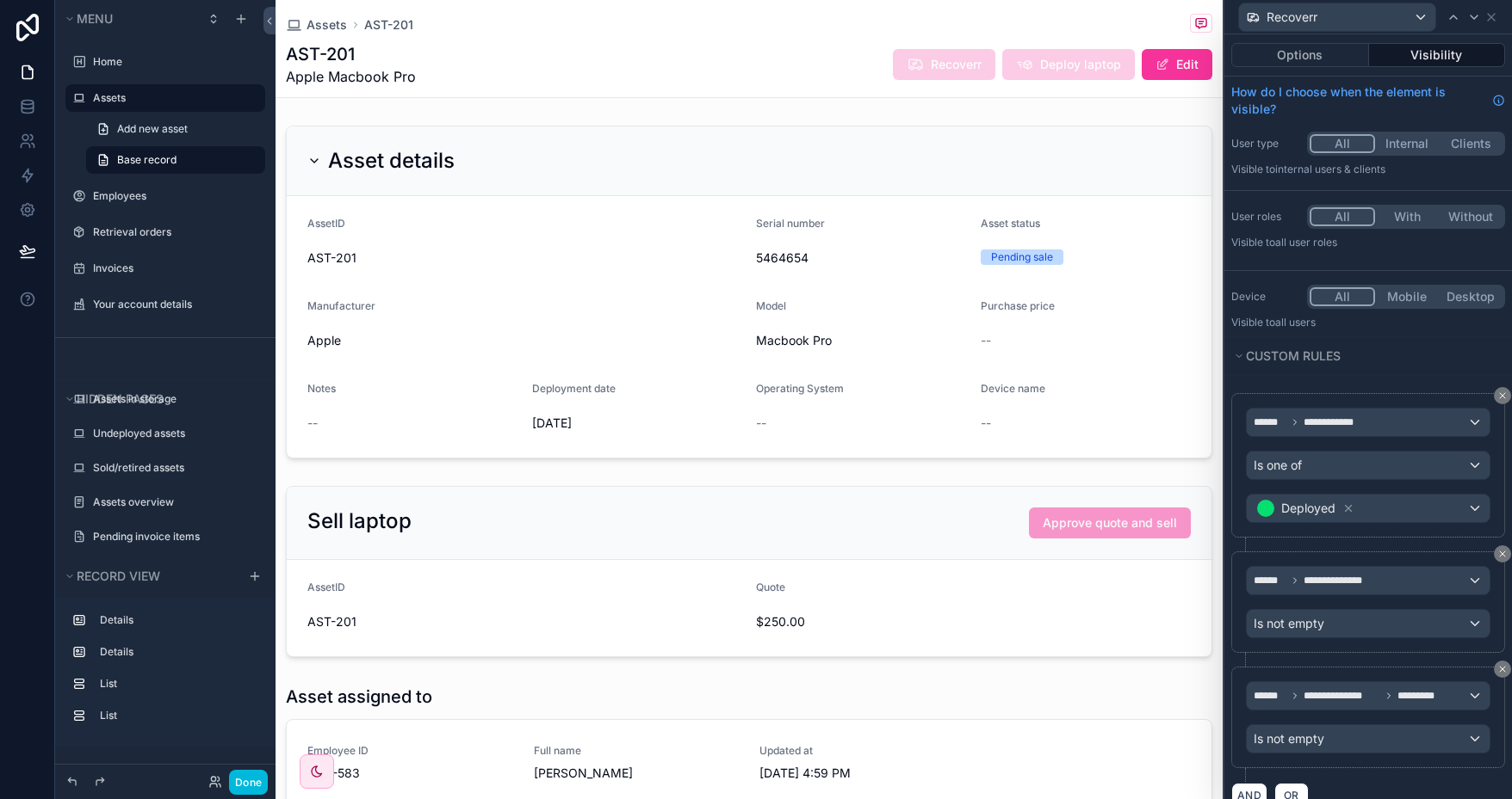
scroll to position [29, 0]
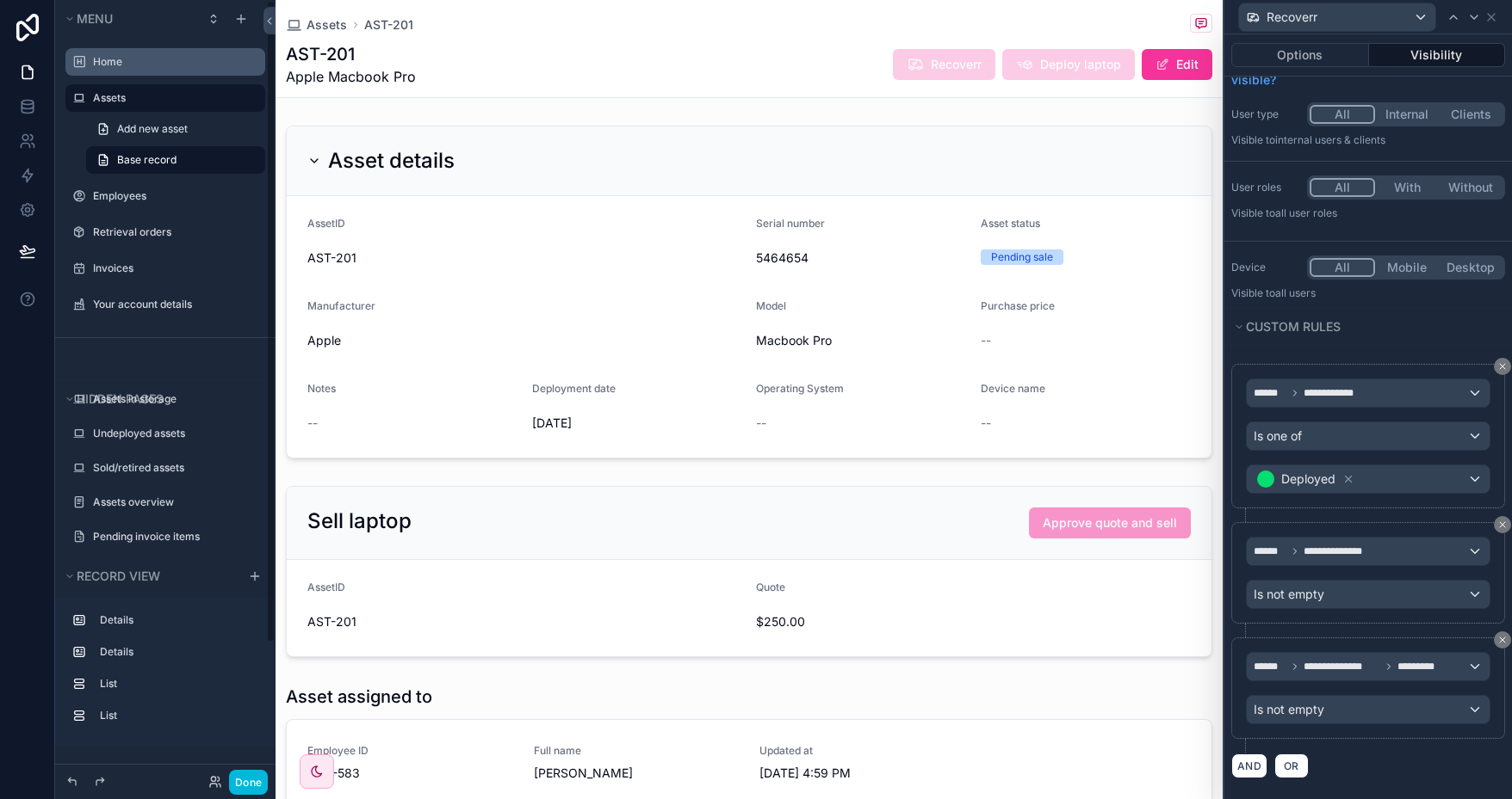
click at [117, 55] on div "Home" at bounding box center [177, 62] width 168 height 14
click at [129, 62] on label "Home" at bounding box center [174, 62] width 162 height 14
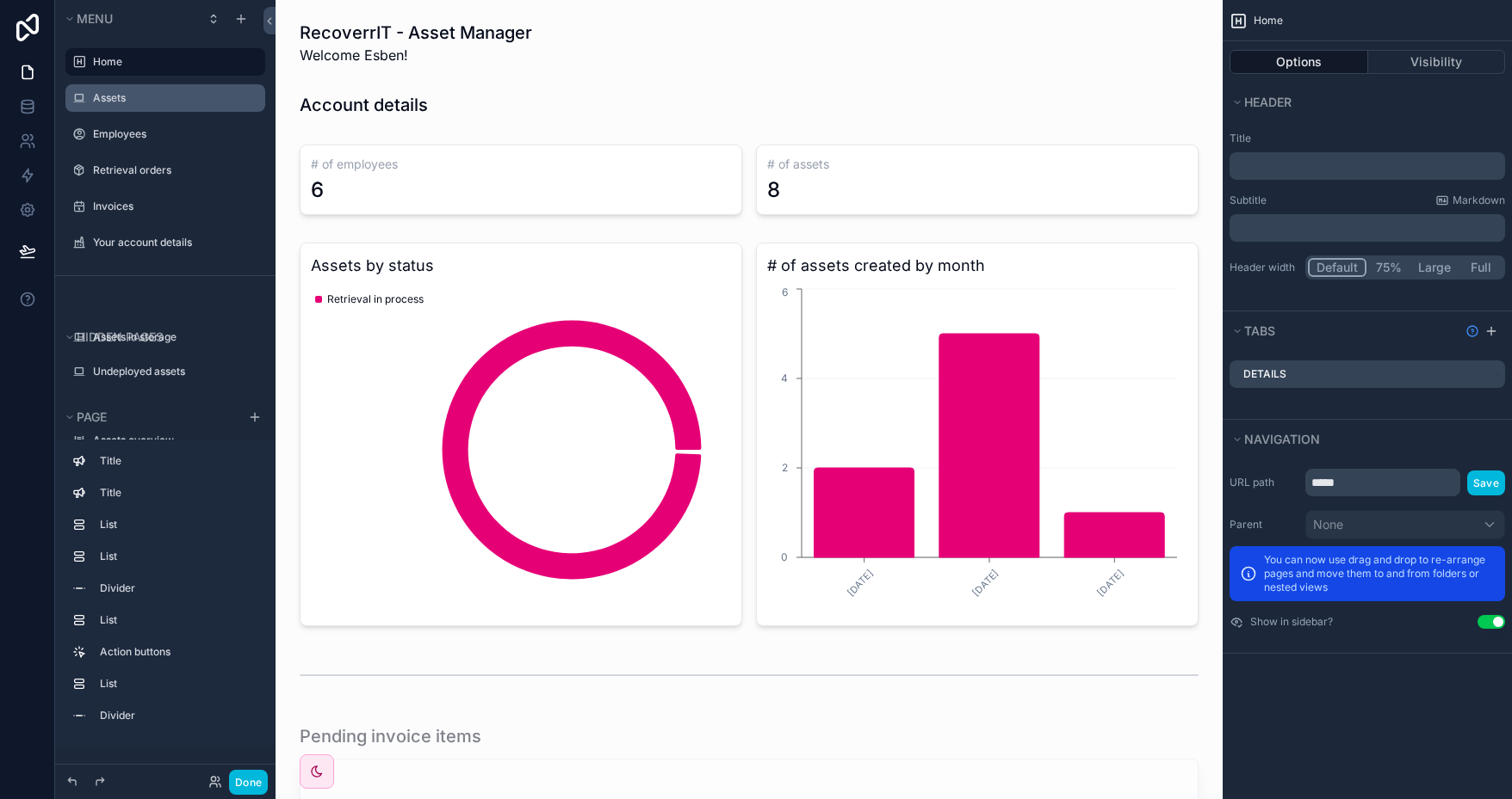
click at [118, 98] on label "Assets" at bounding box center [174, 98] width 162 height 14
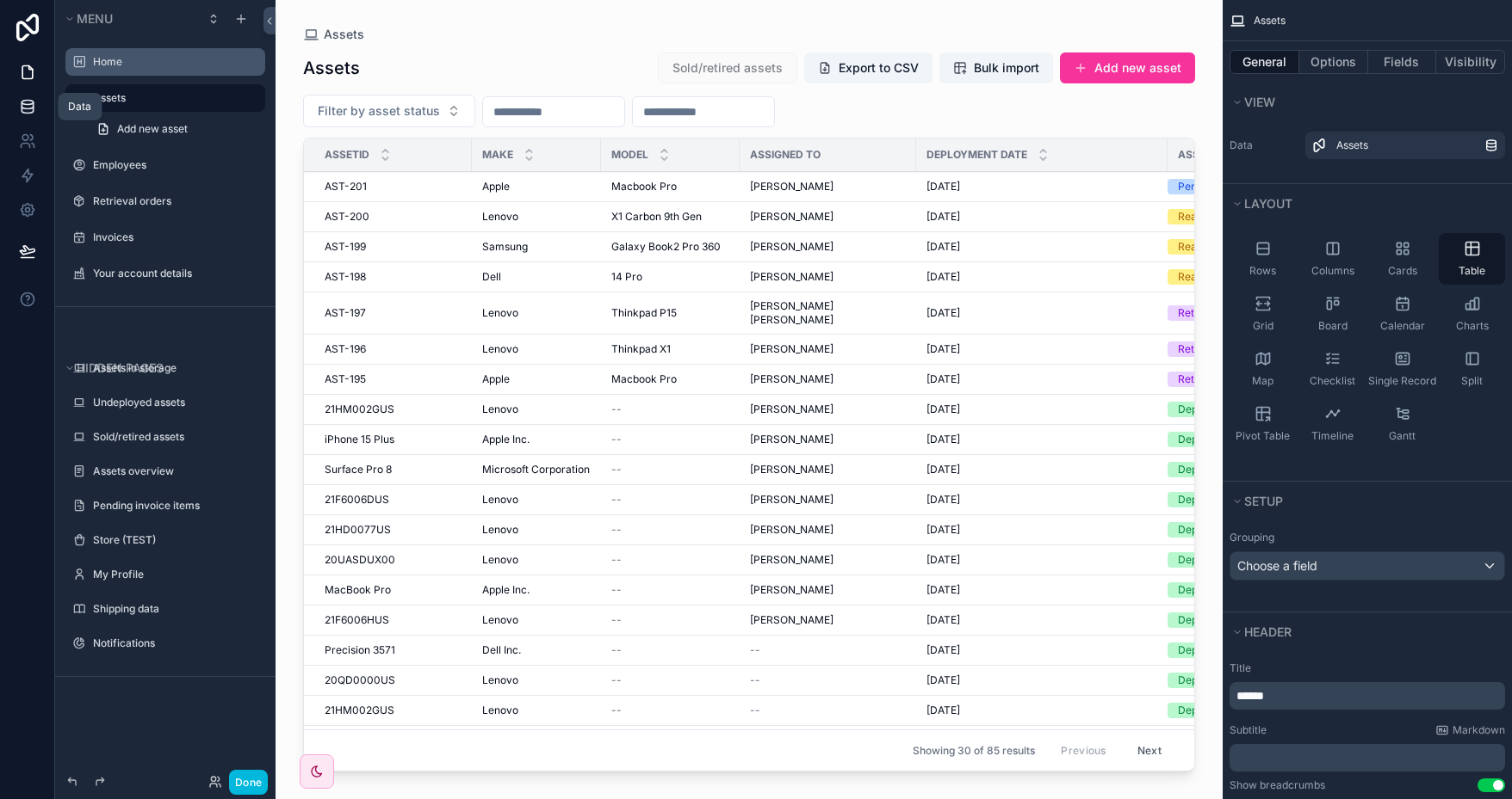
click at [26, 111] on icon at bounding box center [27, 106] width 17 height 17
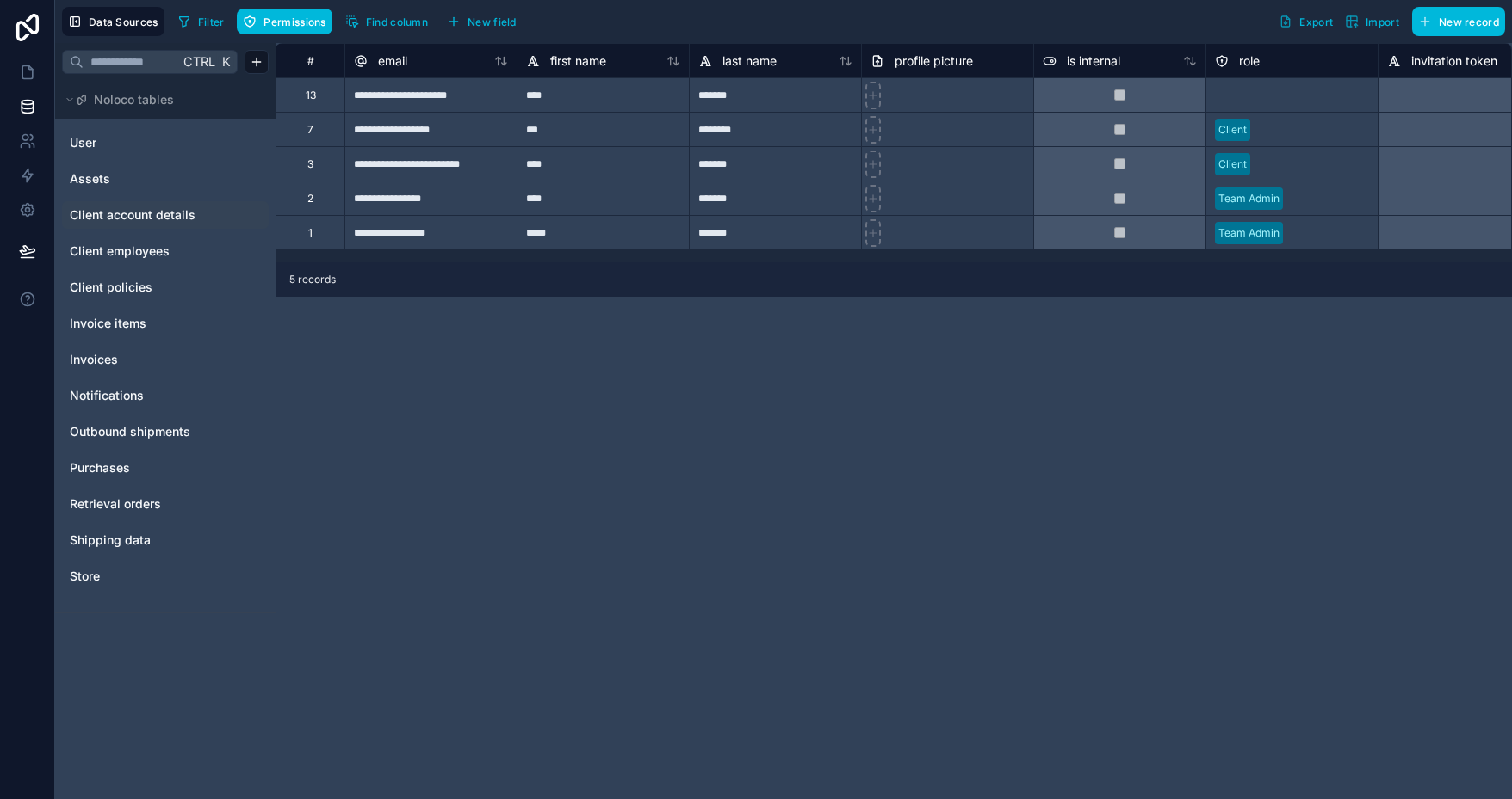
click at [137, 213] on span "Client account details" at bounding box center [132, 214] width 126 height 17
